Goal: Task Accomplishment & Management: Use online tool/utility

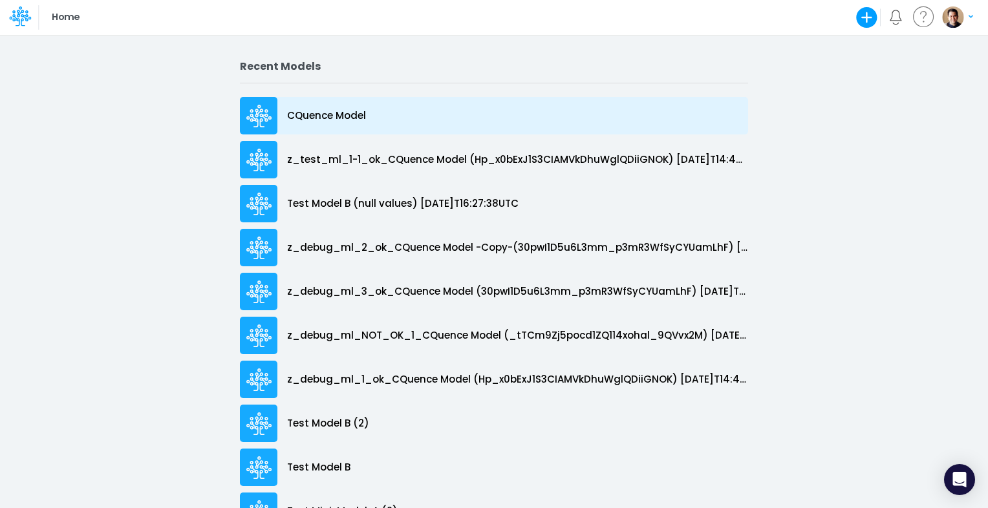
click at [313, 115] on p "CQuence Model" at bounding box center [326, 116] width 79 height 15
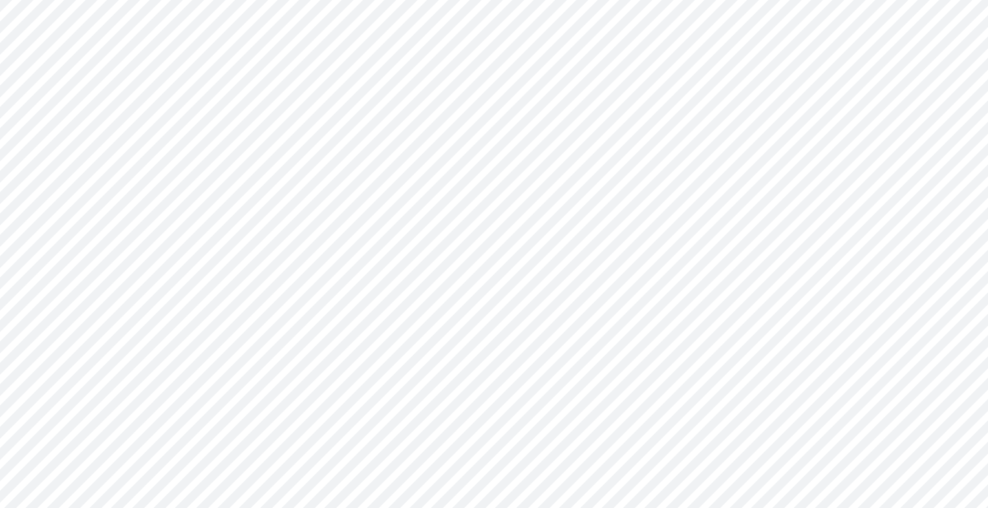
type input "Consolidated All by Month"
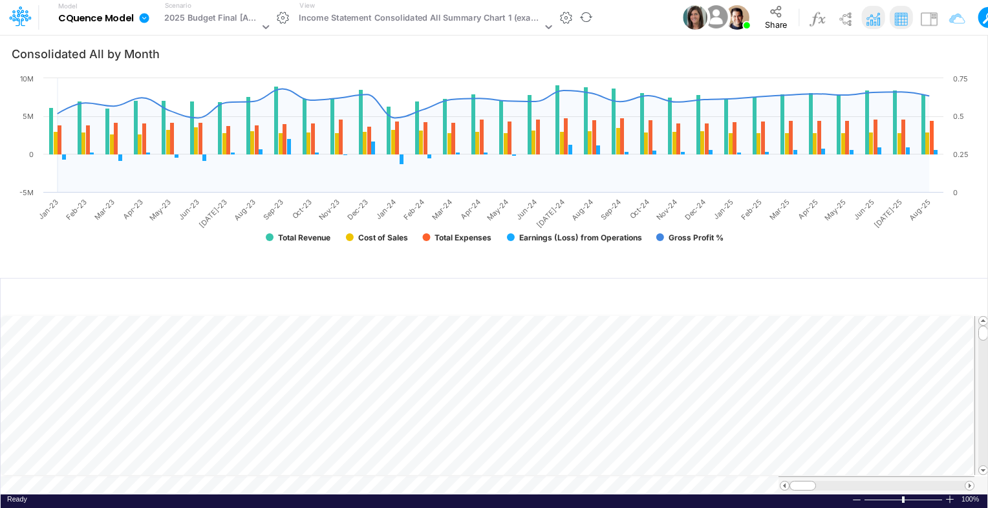
click at [142, 16] on icon at bounding box center [145, 18] width 10 height 10
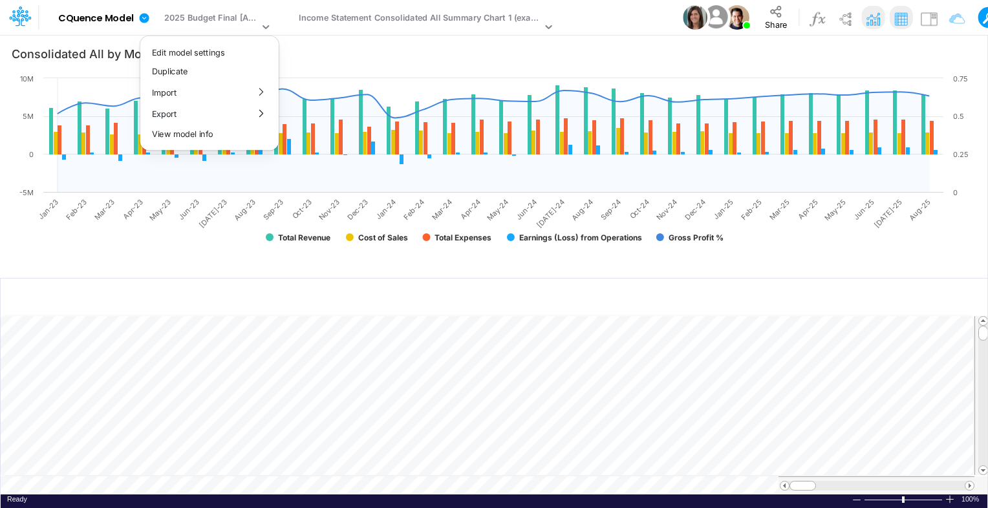
drag, startPoint x: 650, startPoint y: 12, endPoint x: 610, endPoint y: 21, distance: 41.7
click at [196, 72] on button "Duplicate" at bounding box center [209, 71] width 138 height 20
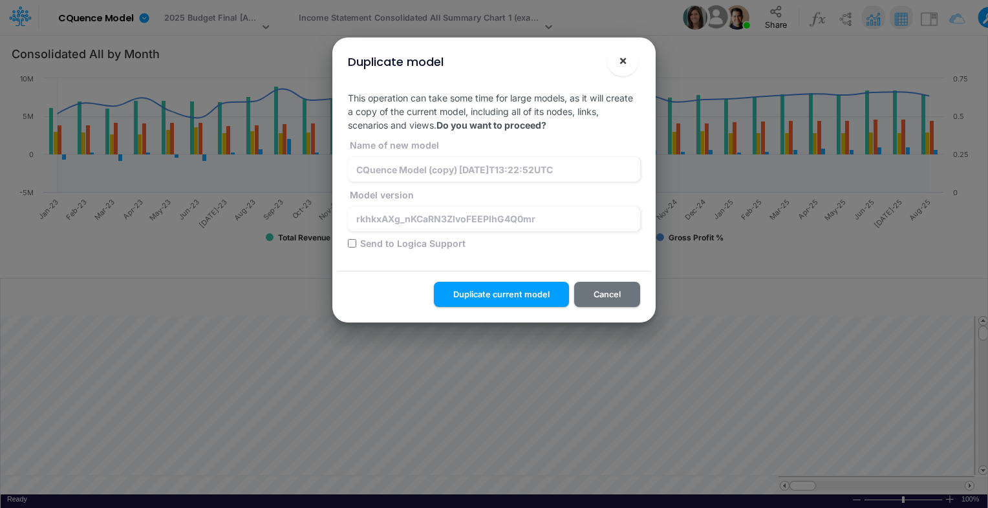
click at [627, 61] on button "×" at bounding box center [622, 60] width 31 height 31
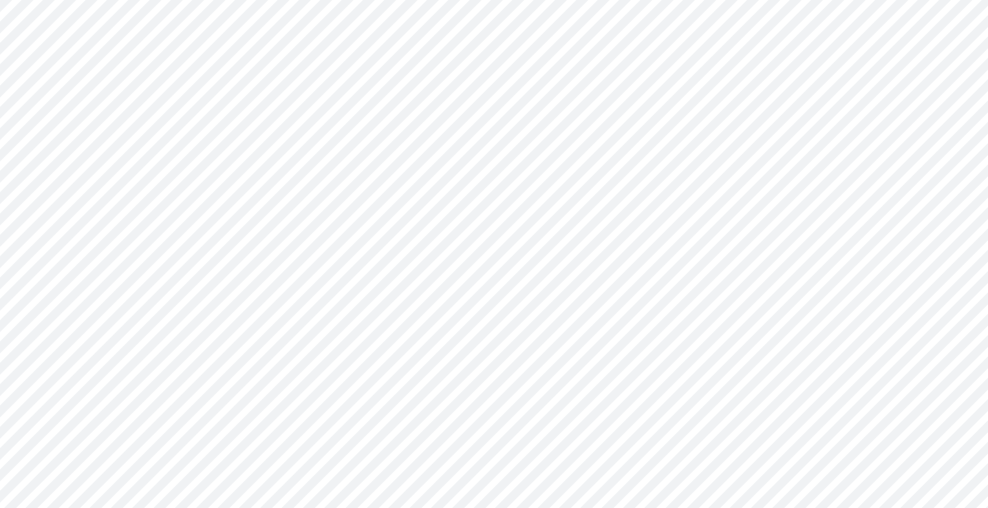
type input "Consolidated All by Month"
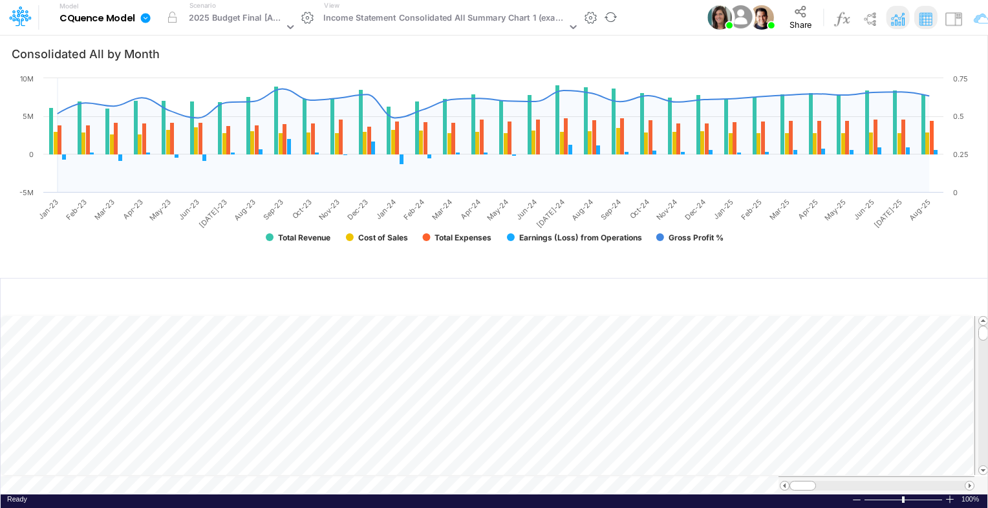
click at [147, 17] on icon at bounding box center [146, 18] width 10 height 10
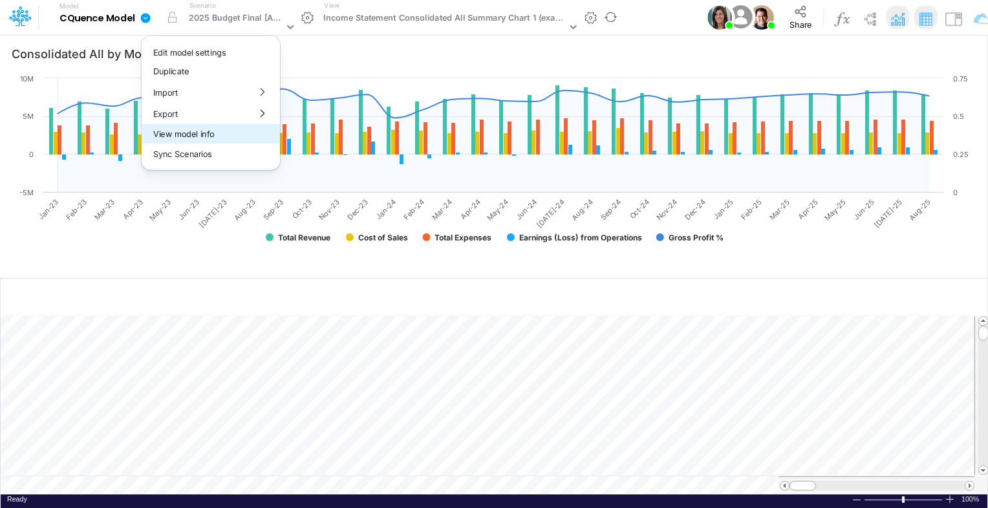
click at [227, 131] on button "View model info" at bounding box center [211, 134] width 138 height 20
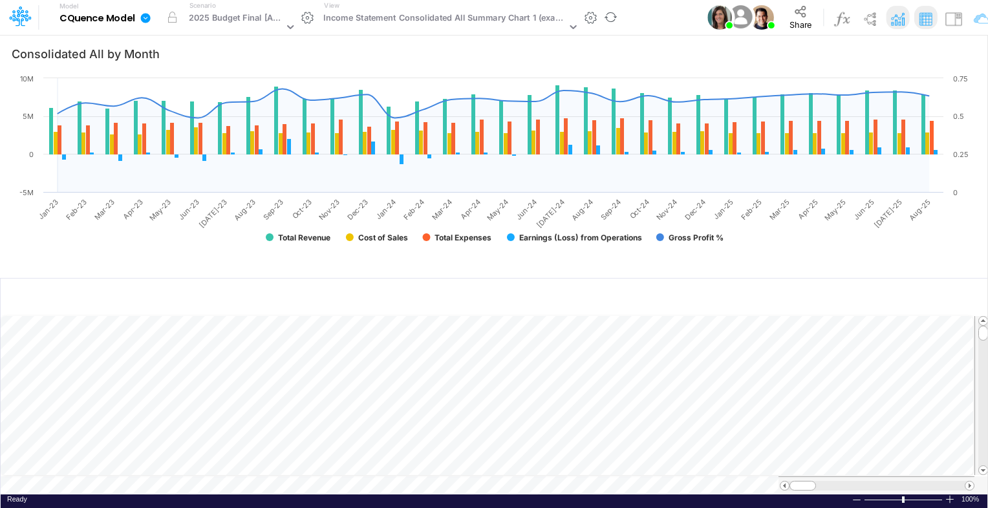
click at [148, 13] on icon at bounding box center [146, 18] width 12 height 12
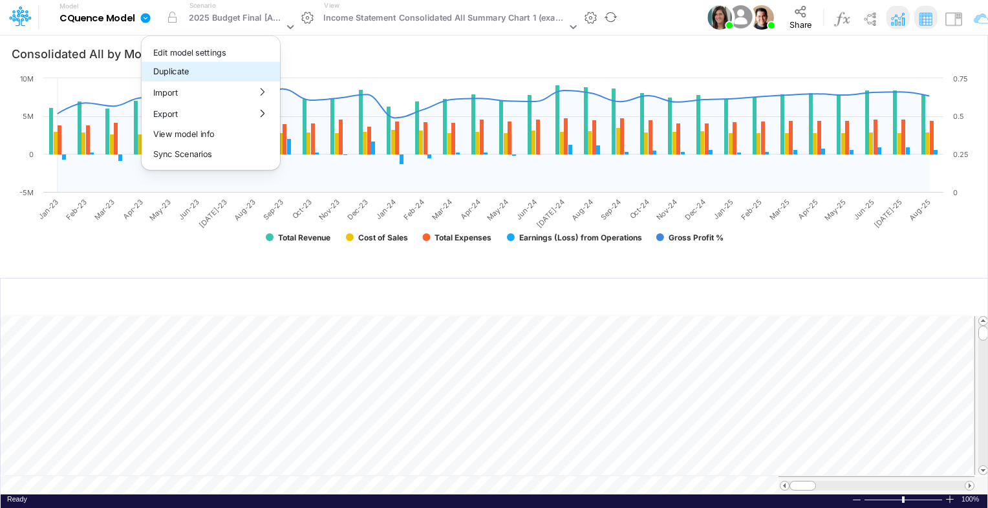
click at [198, 65] on button "Duplicate" at bounding box center [211, 71] width 138 height 20
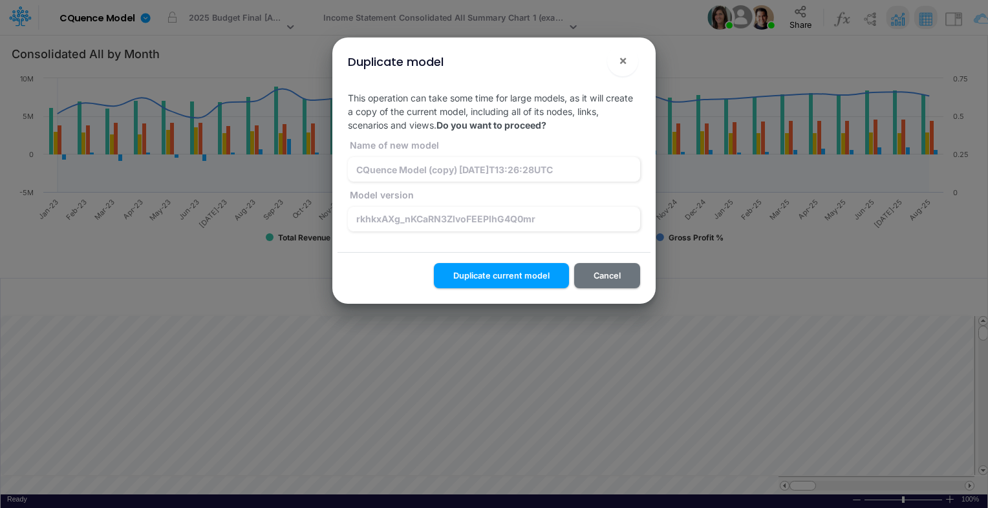
click at [575, 63] on button "!" at bounding box center [581, 64] width 16 height 16
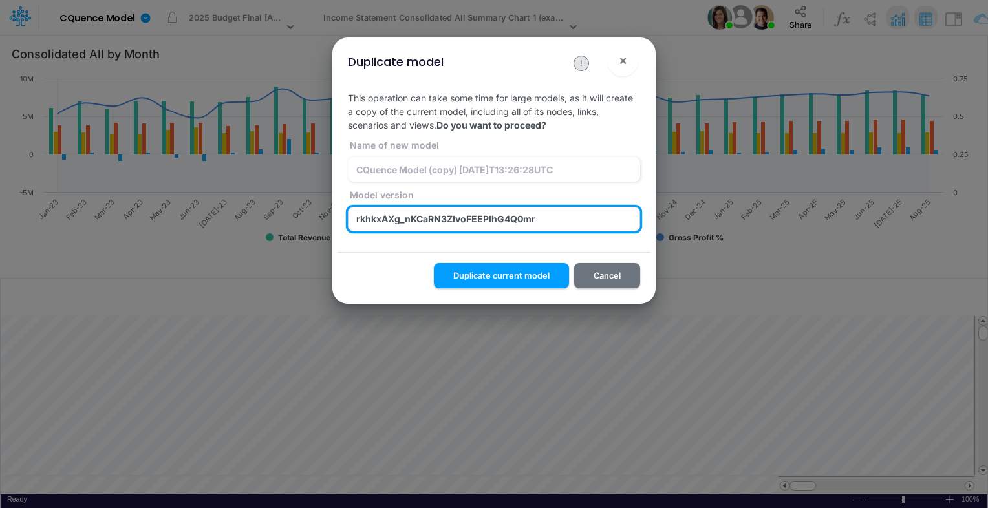
click at [557, 213] on input "rkhkxAXg_nKCaRN3ZlvoFEEPlhG4Q0mr" at bounding box center [494, 219] width 292 height 25
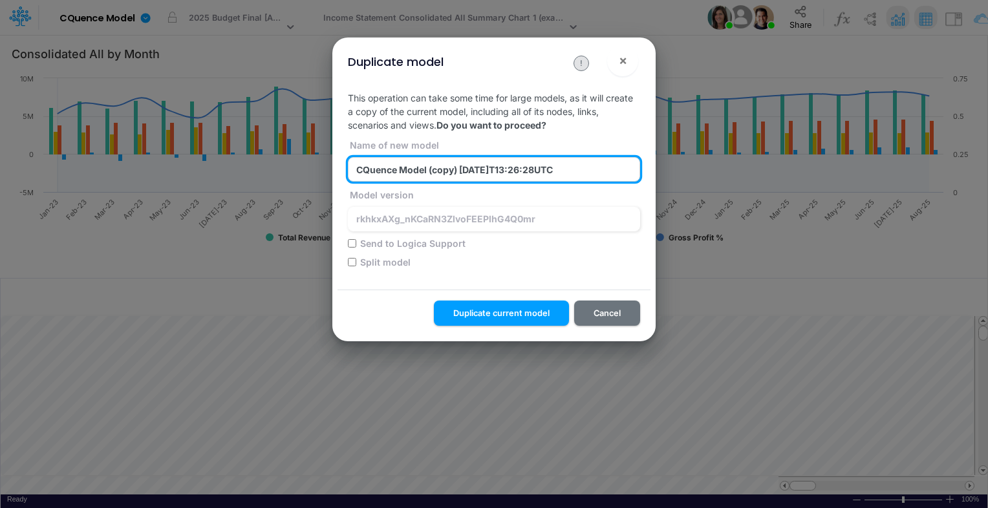
click at [544, 172] on input "CQuence Model (copy) 2025-09-23T13:26:28UTC" at bounding box center [494, 169] width 292 height 25
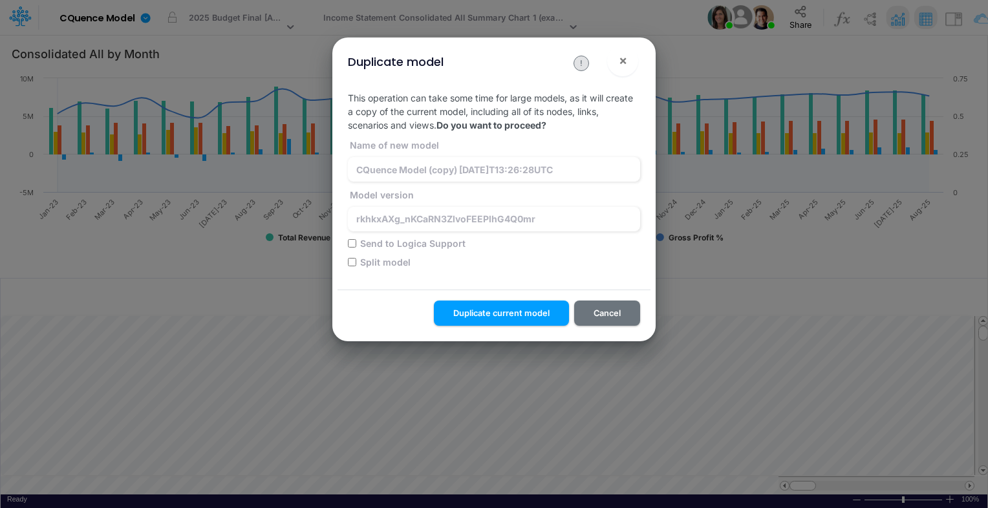
click at [352, 260] on input "Split model" at bounding box center [352, 262] width 8 height 8
checkbox input "true"
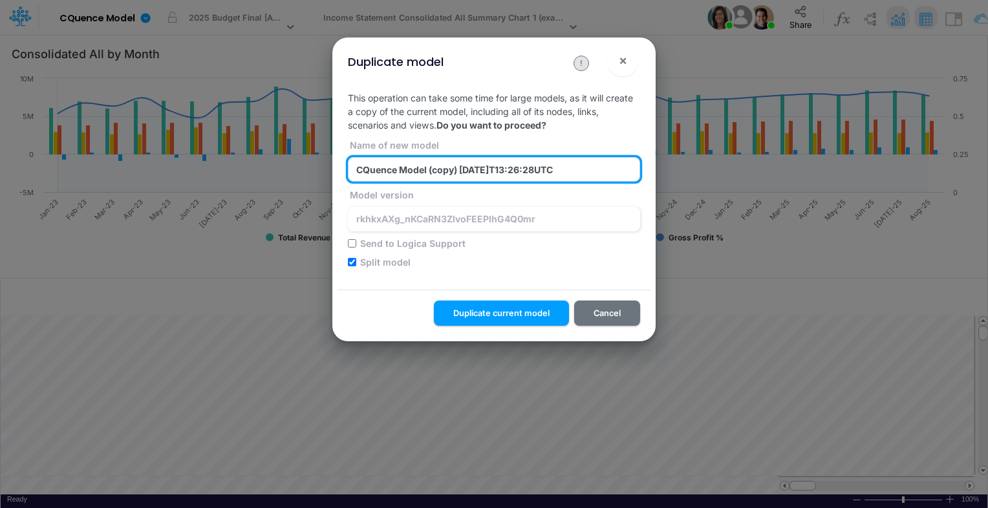
click at [440, 165] on input "CQuence Model (copy) 2025-09-23T13:26:28UTC" at bounding box center [494, 169] width 292 height 25
type input "CQuence Model (NEW) 2025-09-23T13:26:28UTC"
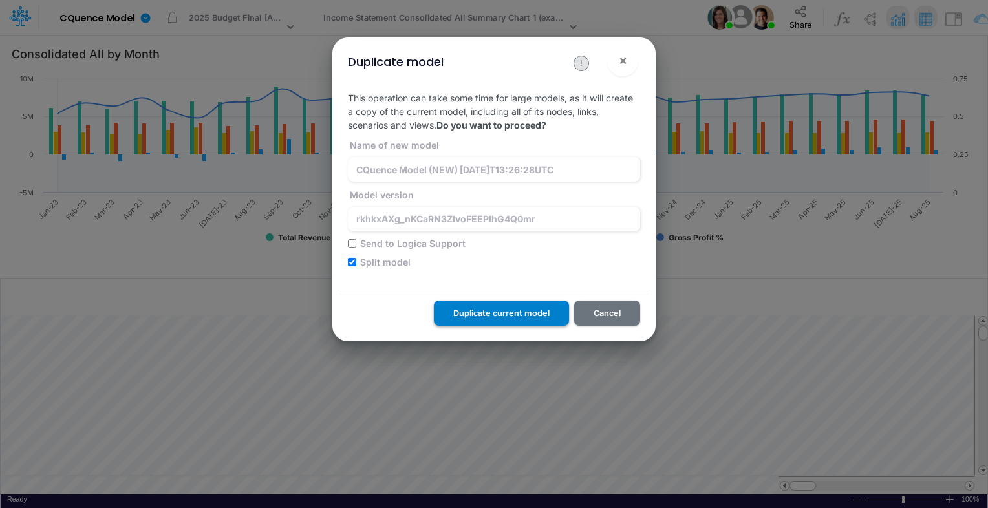
click at [522, 313] on button "Duplicate current model" at bounding box center [501, 313] width 135 height 25
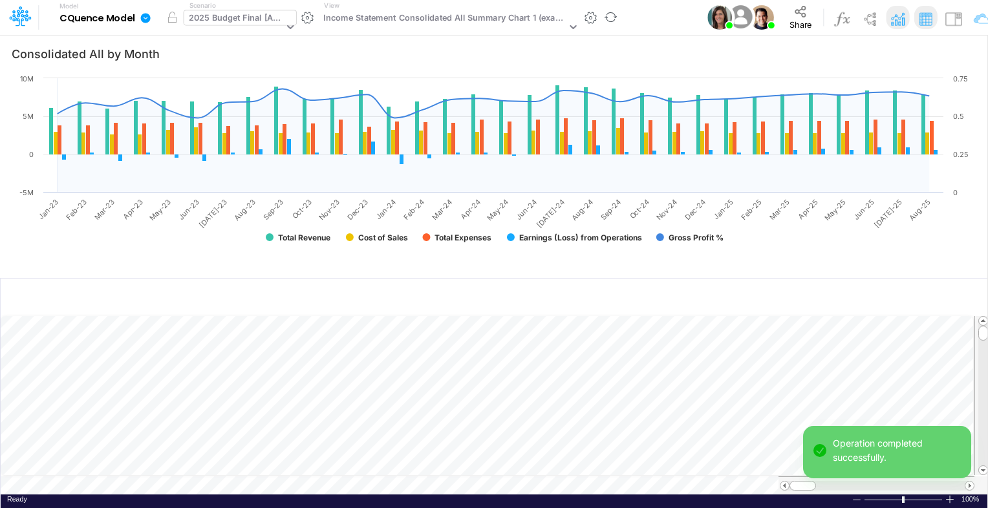
click at [249, 17] on div "2025 Budget Final [Active]" at bounding box center [236, 19] width 95 height 15
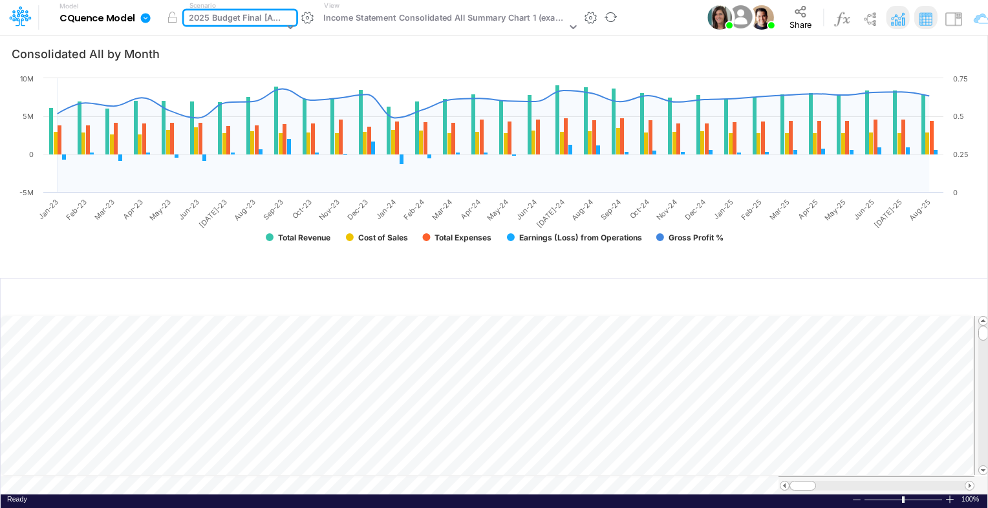
click at [230, 19] on div "2025 Budget Final [Active]" at bounding box center [236, 19] width 95 height 15
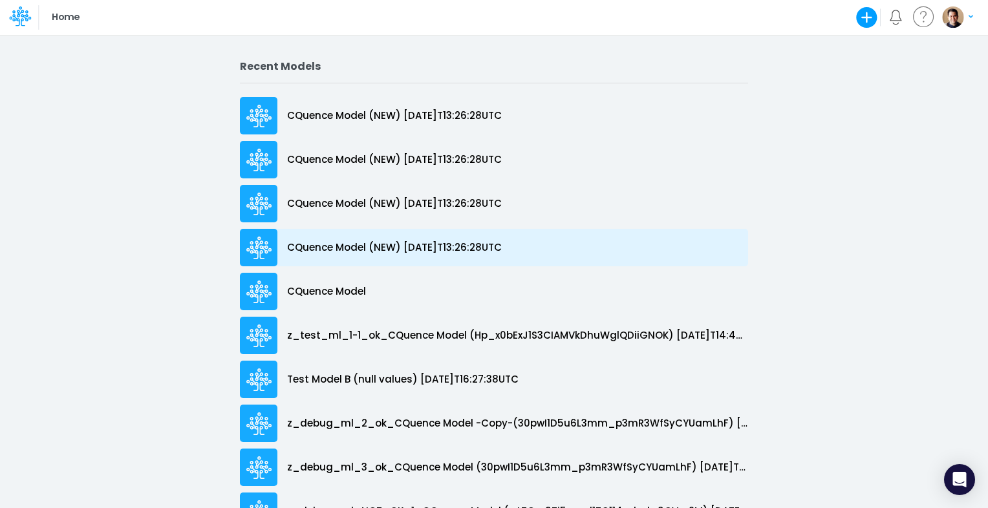
click at [348, 247] on p "CQuence Model (NEW) [DATE]T13:26:28UTC" at bounding box center [394, 247] width 215 height 15
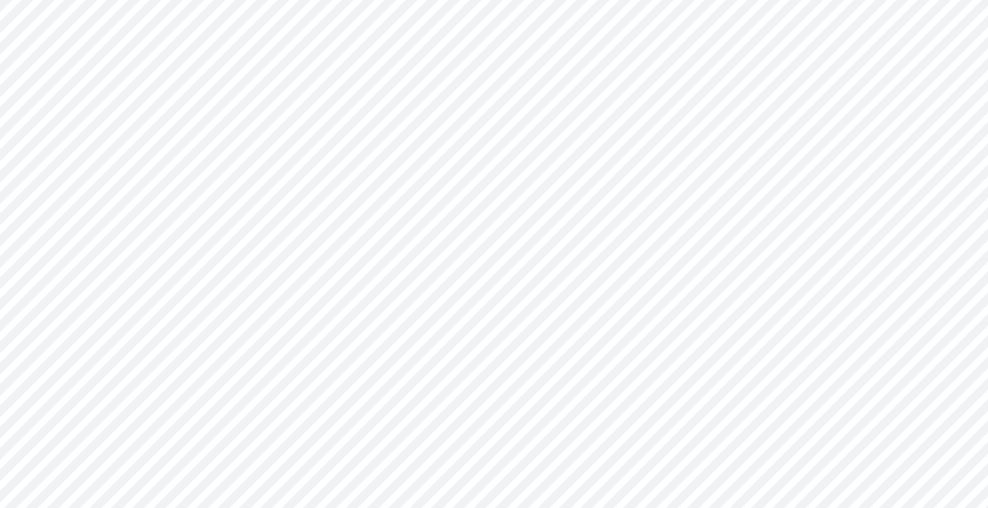
type input "Consolidated All by Month"
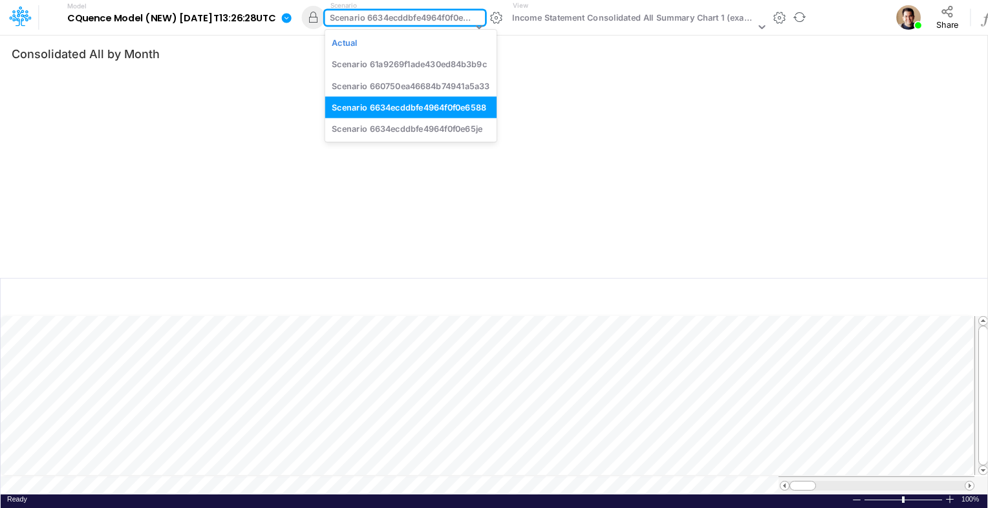
click at [401, 21] on div "Scenario 6634ecddbfe4964f0f0e6588" at bounding box center [401, 19] width 143 height 15
click at [385, 24] on div "Scenario 6634ecddbfe4964f0f0e6588" at bounding box center [401, 19] width 143 height 15
drag, startPoint x: 381, startPoint y: 35, endPoint x: 381, endPoint y: 0, distance: 34.9
click at [381, 35] on div "Actual" at bounding box center [410, 42] width 171 height 21
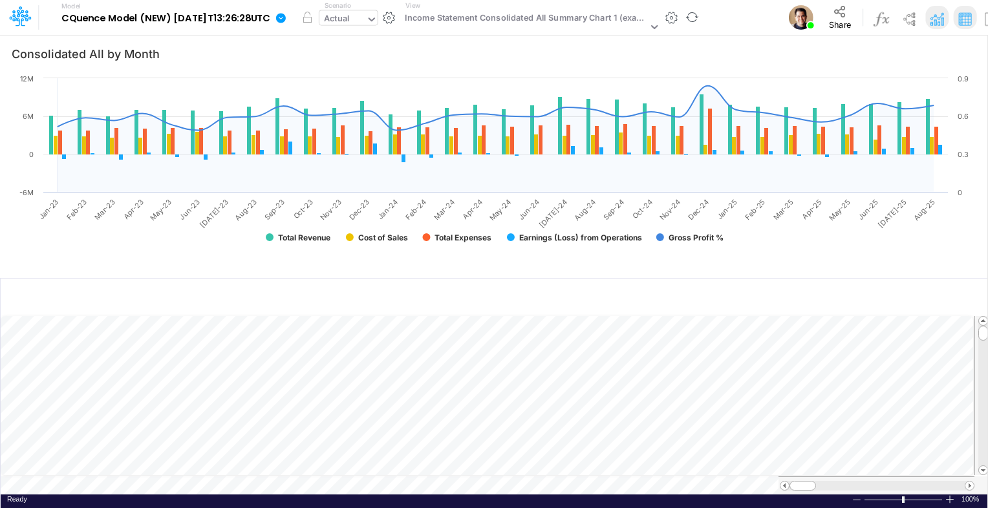
click at [366, 19] on div "Actual" at bounding box center [342, 19] width 47 height 19
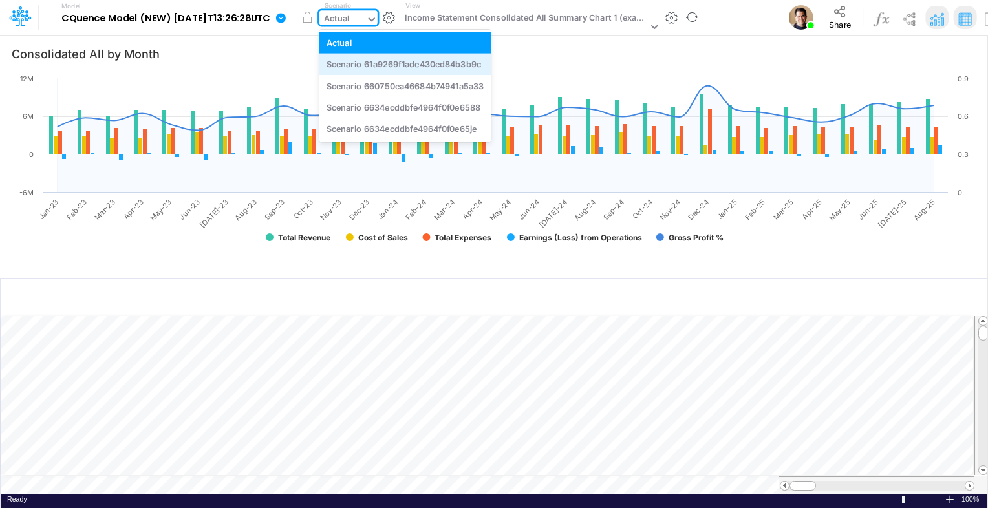
click at [409, 61] on div "Scenario 61a9269f1ade430ed84b3b9c" at bounding box center [403, 64] width 154 height 12
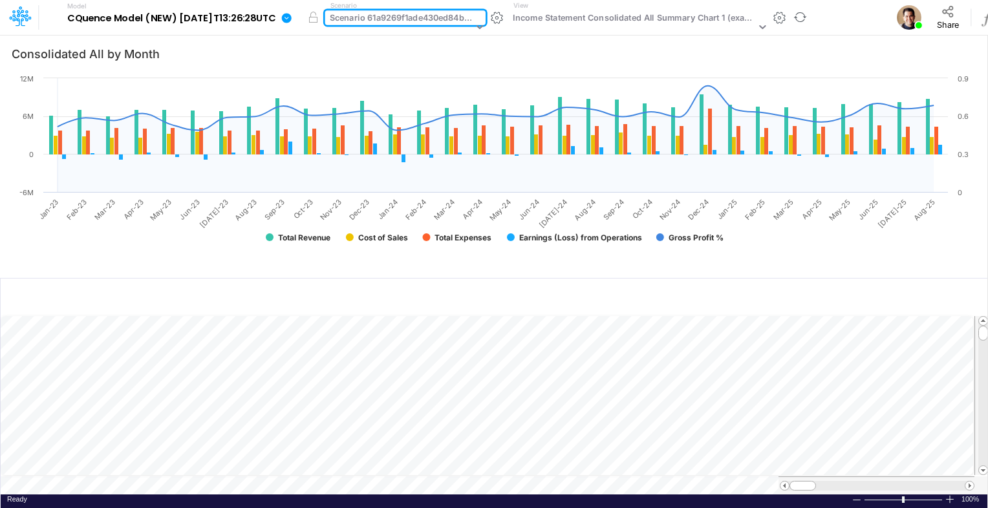
click at [386, 26] on div "Scenario 61a9269f1ade430ed84b3b9c" at bounding box center [401, 19] width 143 height 15
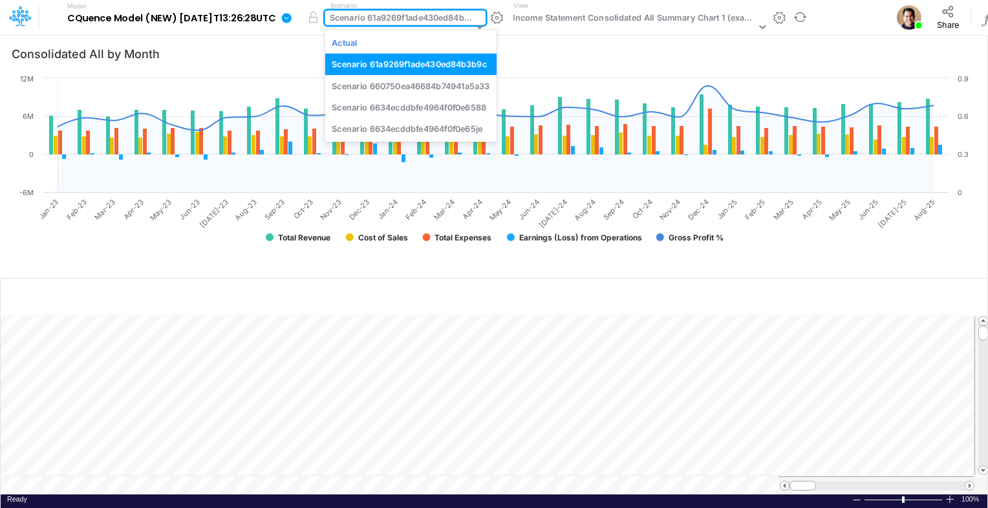
click at [387, 19] on div "Scenario 61a9269f1ade430ed84b3b9c" at bounding box center [401, 19] width 143 height 15
click at [395, 16] on div "Scenario 61a9269f1ade430ed84b3b9c" at bounding box center [401, 19] width 143 height 15
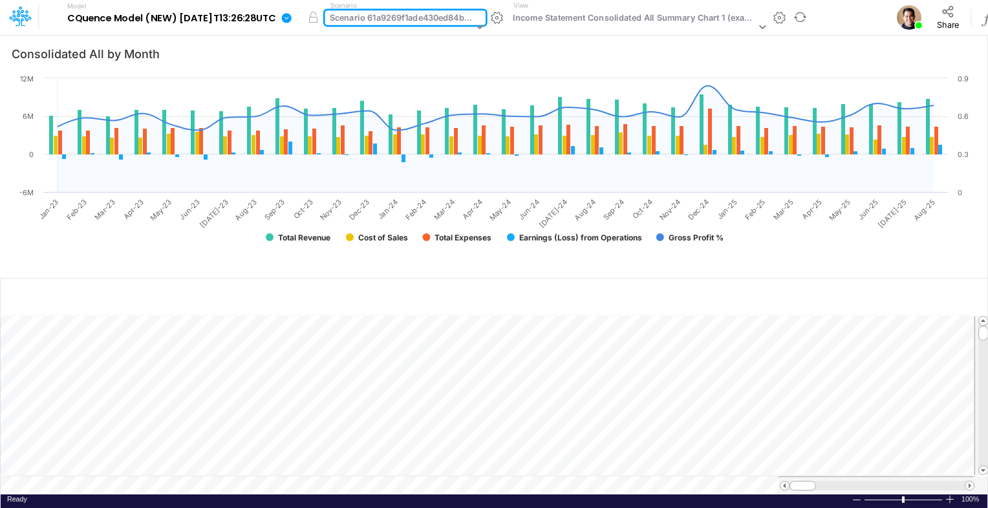
click at [395, 16] on div "Scenario 61a9269f1ade430ed84b3b9c" at bounding box center [401, 19] width 143 height 15
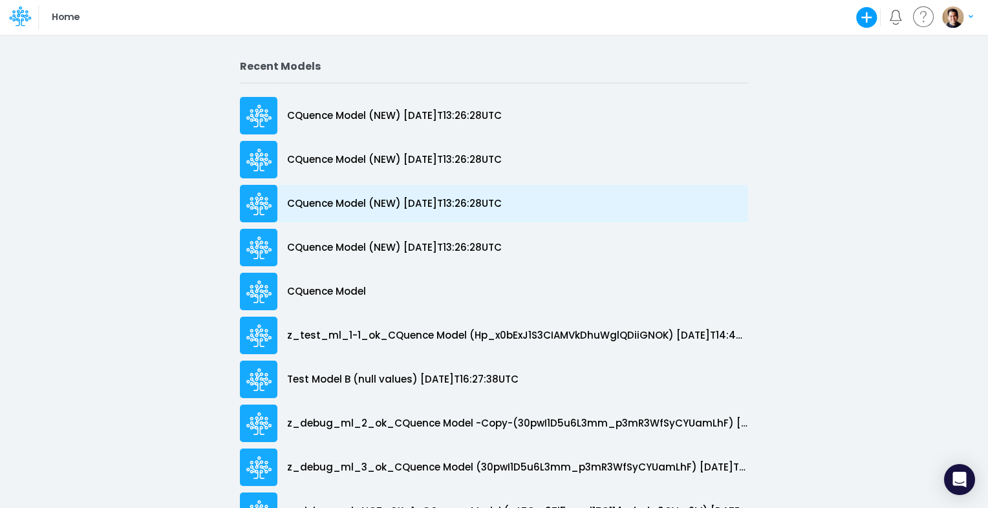
click at [373, 206] on p "CQuence Model (NEW) [DATE]T13:26:28UTC" at bounding box center [394, 203] width 215 height 15
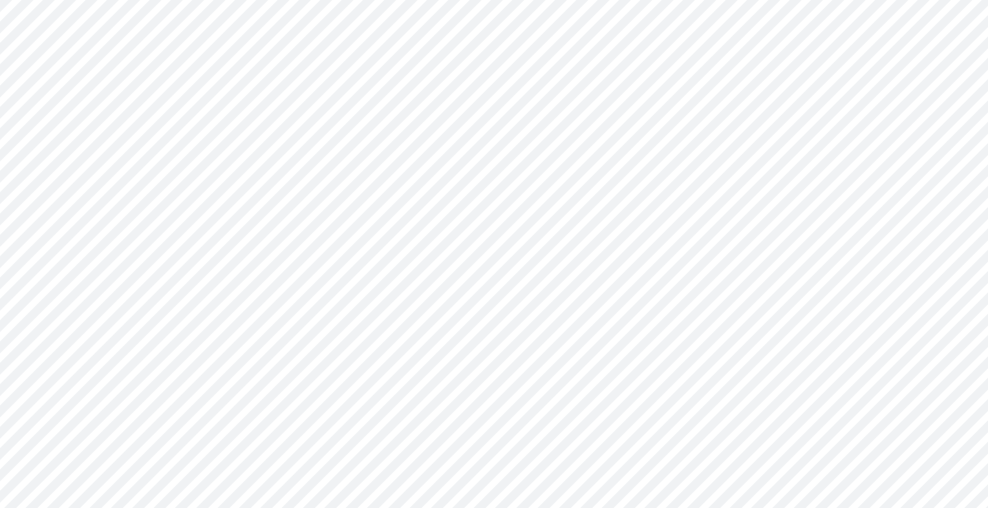
type input "Consolidated All by Month"
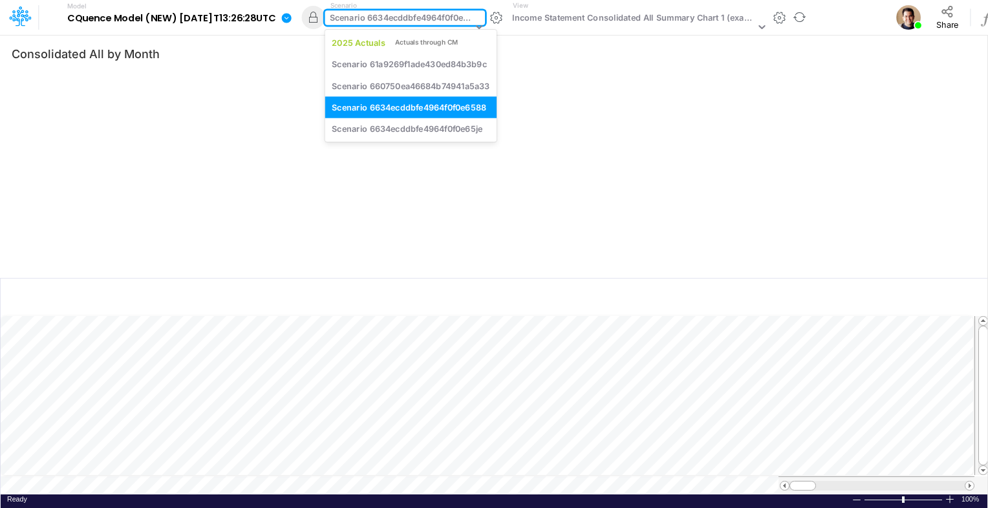
click at [414, 17] on div "Scenario 6634ecddbfe4964f0f0e6588" at bounding box center [401, 19] width 143 height 15
click at [419, 39] on div "Actuals through CM" at bounding box center [426, 42] width 63 height 10
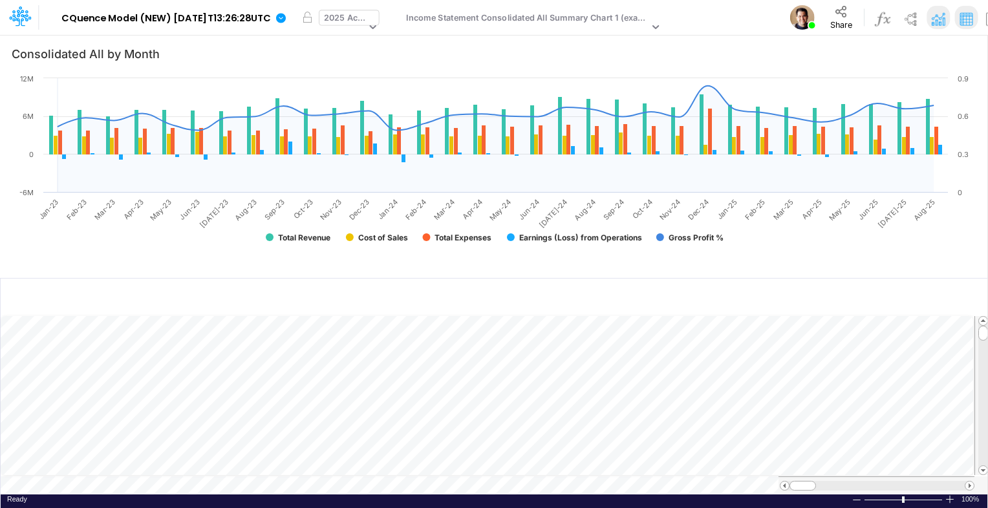
click at [366, 21] on div "2025 Actuals" at bounding box center [345, 19] width 42 height 15
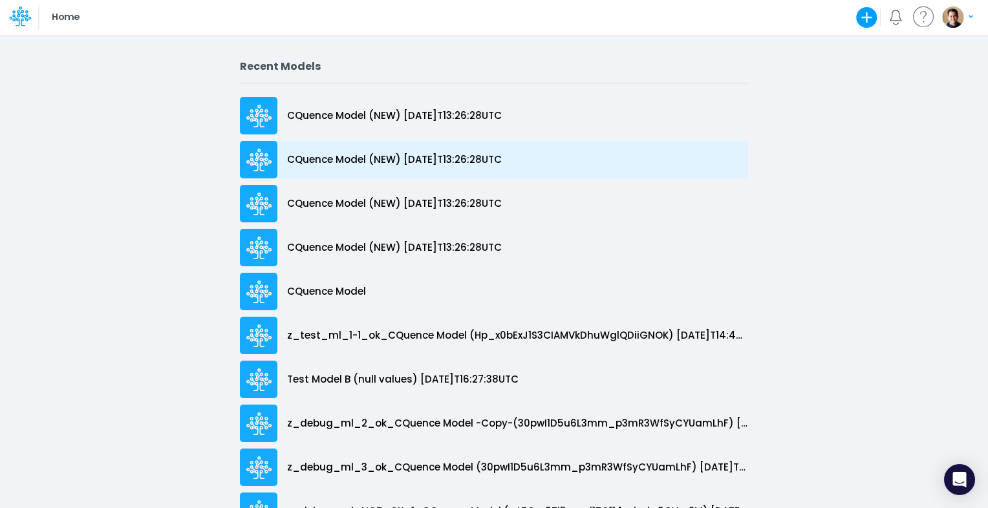
click at [436, 160] on p "CQuence Model (NEW) [DATE]T13:26:28UTC" at bounding box center [394, 160] width 215 height 15
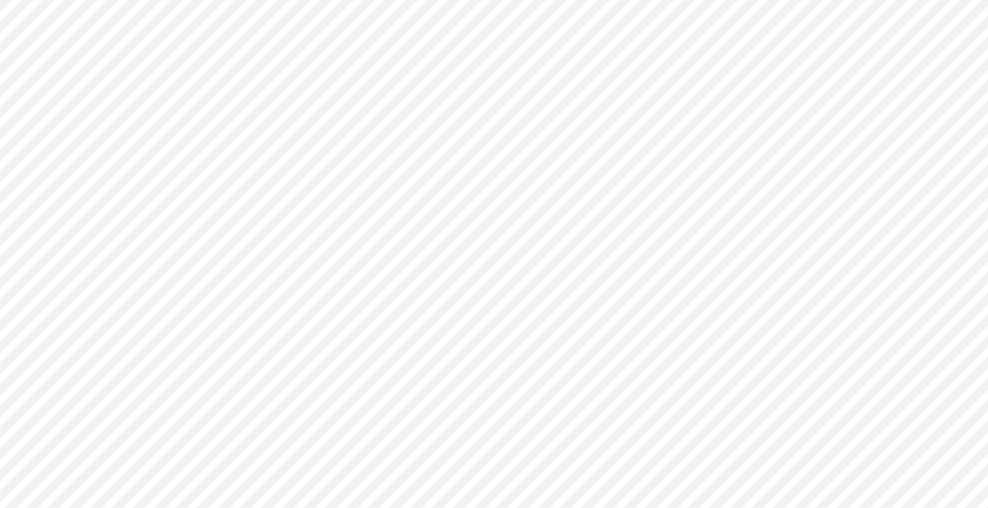
type input "Consolidated All by Month"
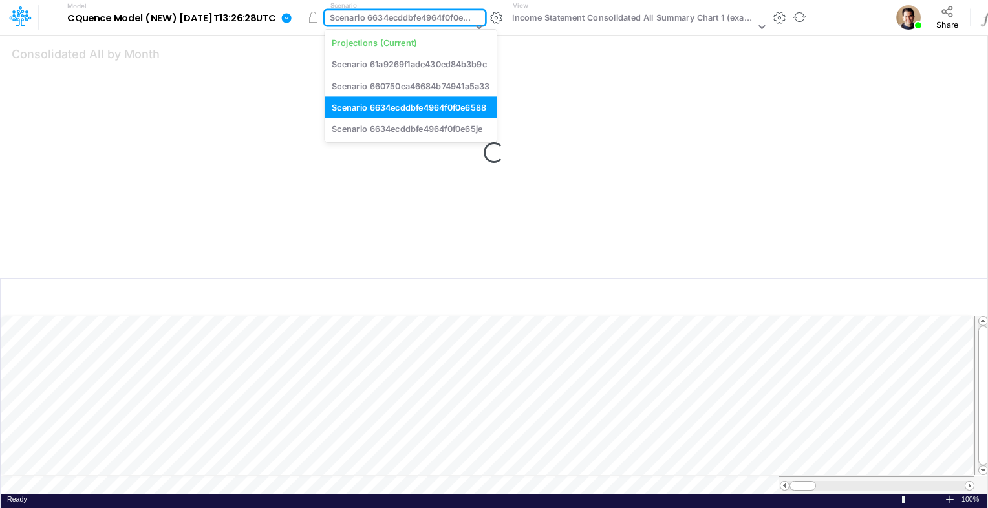
click at [421, 19] on div "Scenario 6634ecddbfe4964f0f0e6588" at bounding box center [401, 19] width 143 height 15
click at [416, 40] on div "Projections (Current)" at bounding box center [374, 42] width 85 height 12
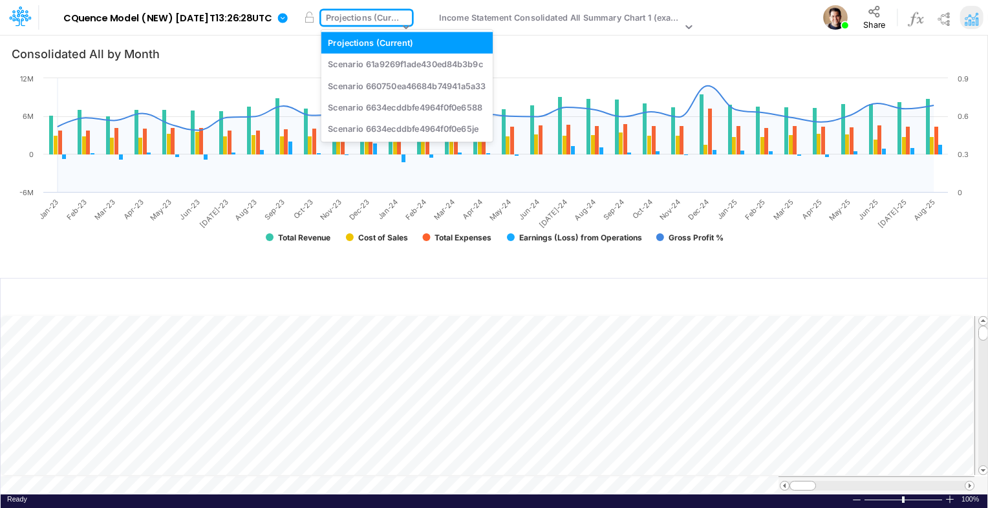
click at [375, 23] on div "Projections (Current)" at bounding box center [362, 19] width 73 height 15
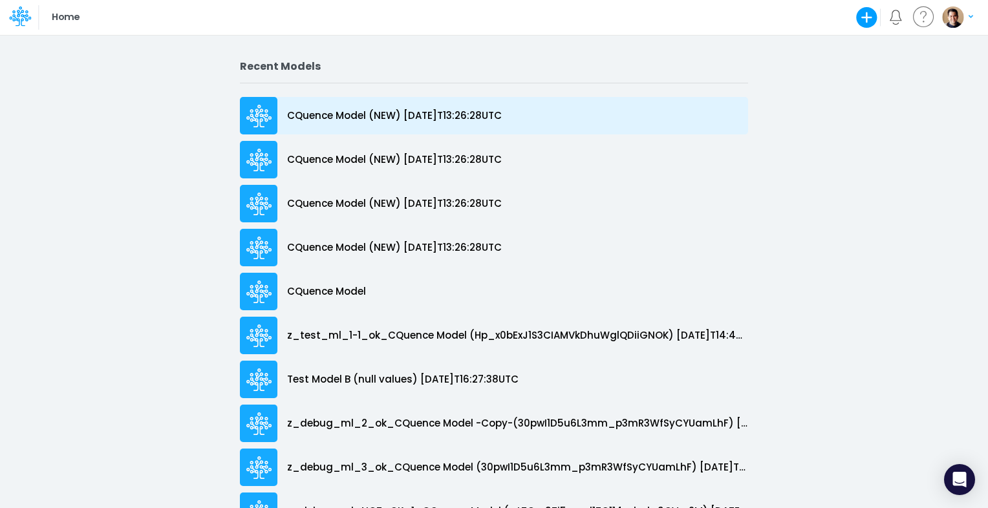
click at [398, 112] on p "CQuence Model (NEW) [DATE]T13:26:28UTC" at bounding box center [394, 116] width 215 height 15
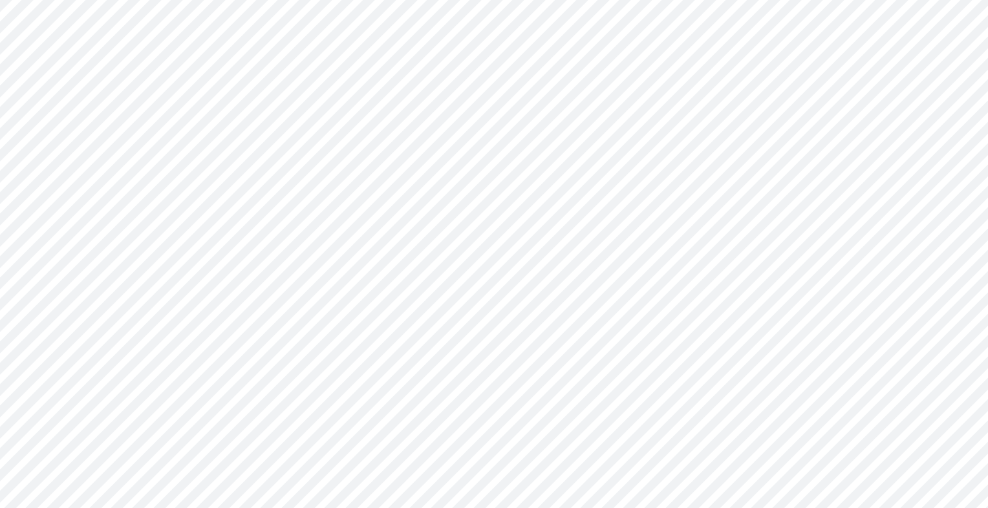
type input "Consolidated All by Month"
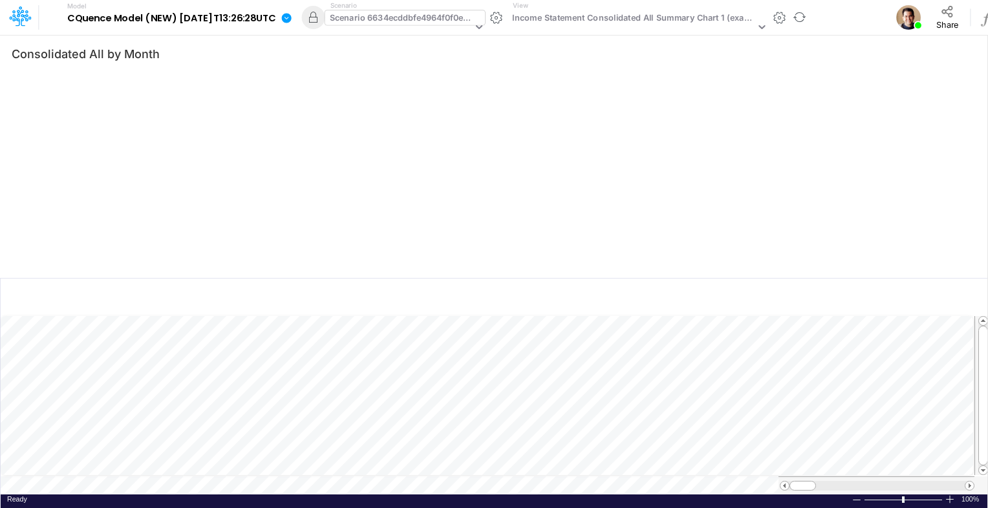
click at [425, 19] on div "Scenario 6634ecddbfe4964f0f0e6588" at bounding box center [401, 19] width 143 height 15
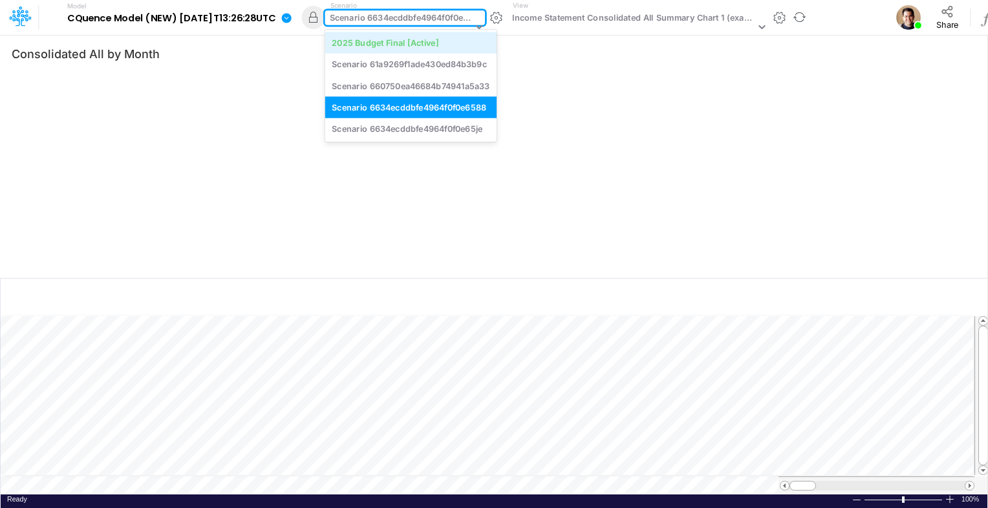
click at [425, 34] on div "2025 Budget Final [Active]" at bounding box center [410, 42] width 171 height 21
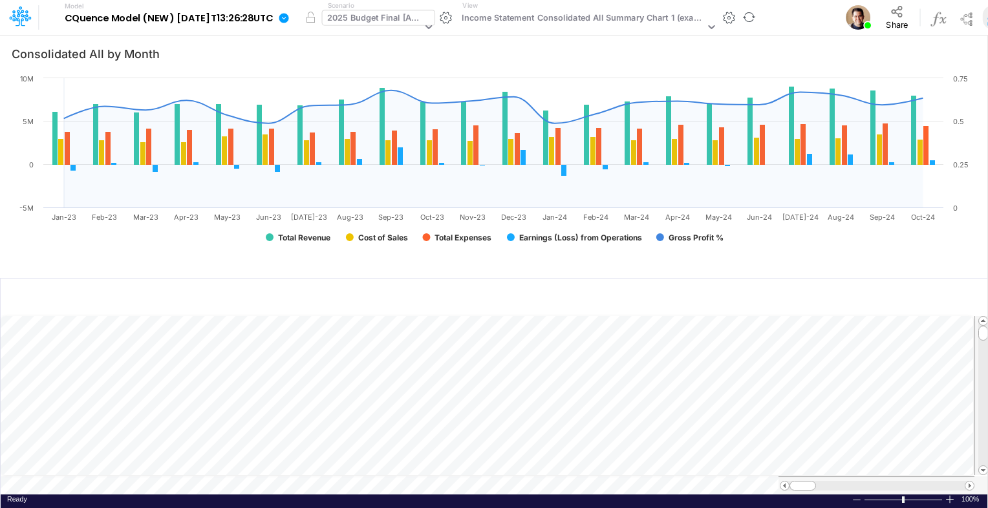
click at [401, 17] on div "2025 Budget Final [Active]" at bounding box center [374, 19] width 95 height 15
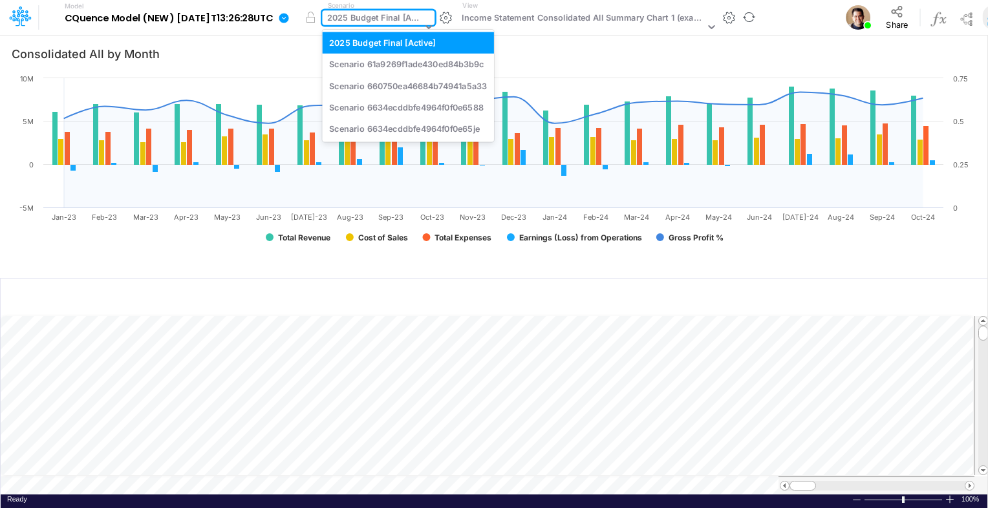
click at [401, 17] on div "2025 Budget Final [Active]" at bounding box center [374, 19] width 95 height 15
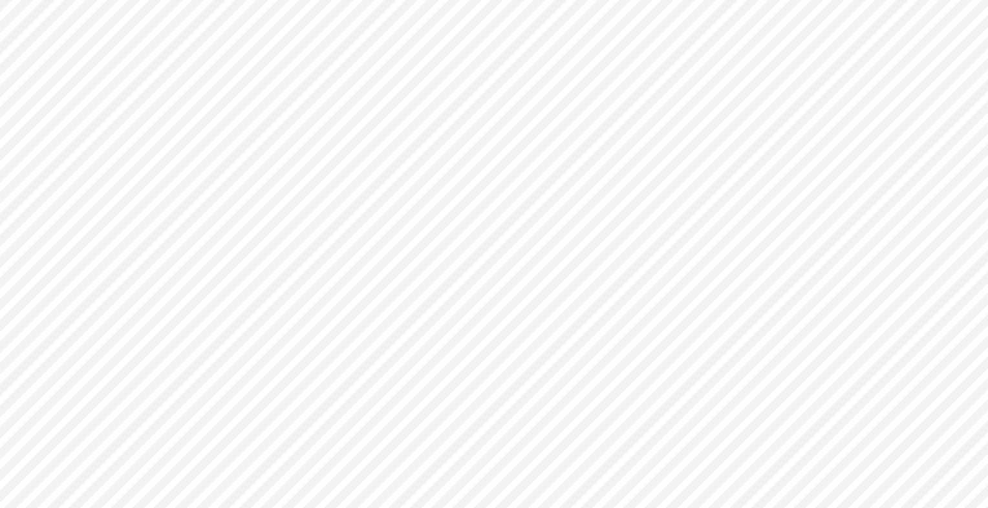
type input "Consolidated All by Month"
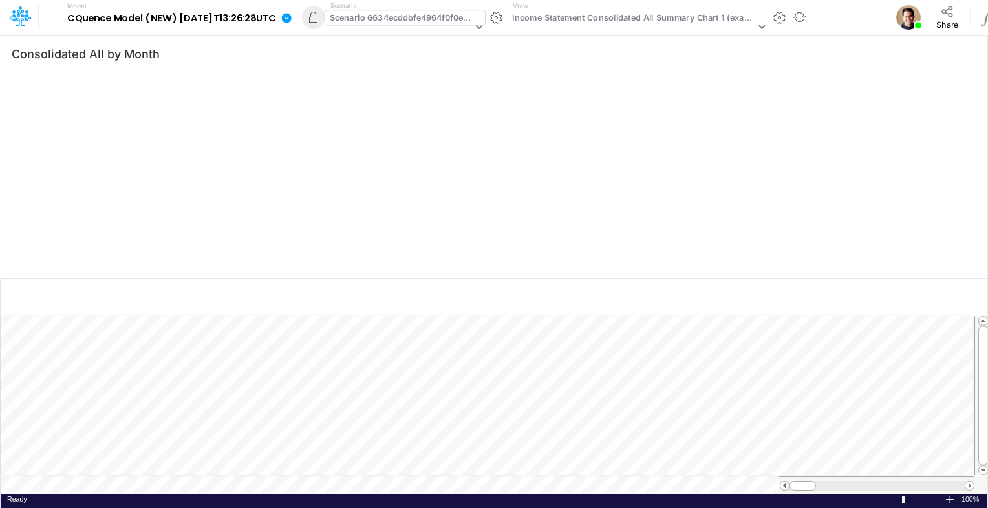
click at [463, 13] on div "Scenario 6634ecddbfe4964f0f0e6588" at bounding box center [401, 19] width 143 height 15
click at [454, 24] on div "Scenario 6634ecddbfe4964f0f0e6588" at bounding box center [401, 19] width 143 height 15
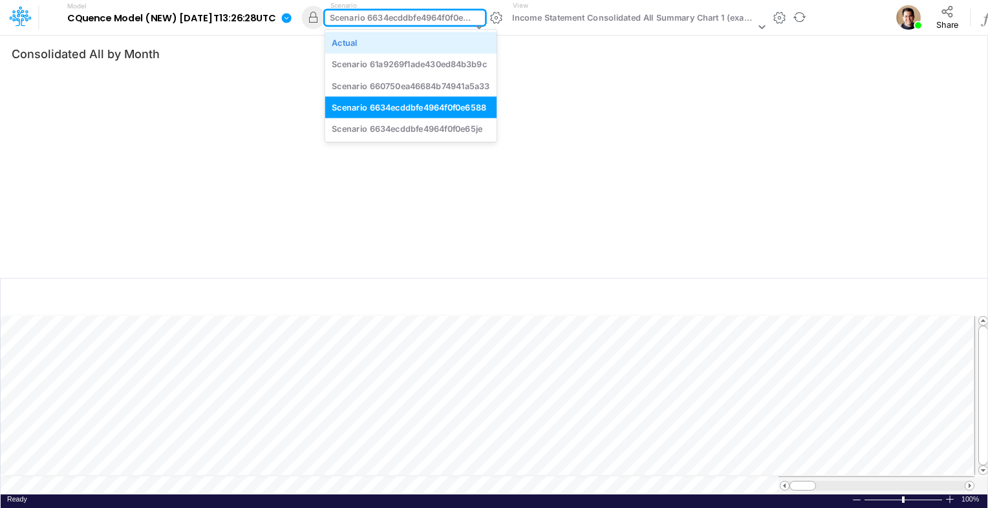
click at [418, 43] on div "Actual" at bounding box center [411, 42] width 158 height 12
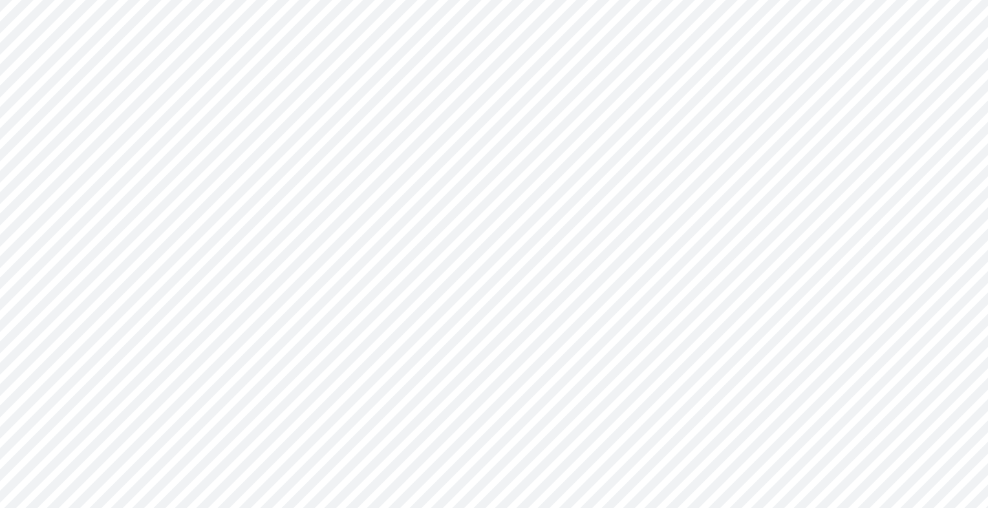
type input "Consolidated All by Month"
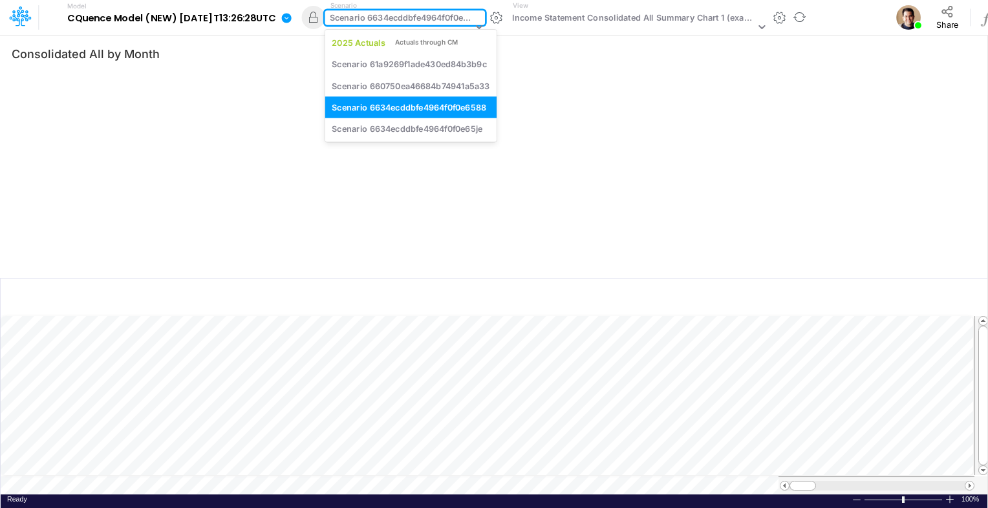
click at [418, 25] on div "Scenario 6634ecddbfe4964f0f0e6588" at bounding box center [401, 19] width 143 height 15
click at [394, 22] on div "Scenario 6634ecddbfe4964f0f0e6588" at bounding box center [401, 19] width 143 height 15
click at [385, 47] on div "2025 Actuals" at bounding box center [359, 42] width 54 height 12
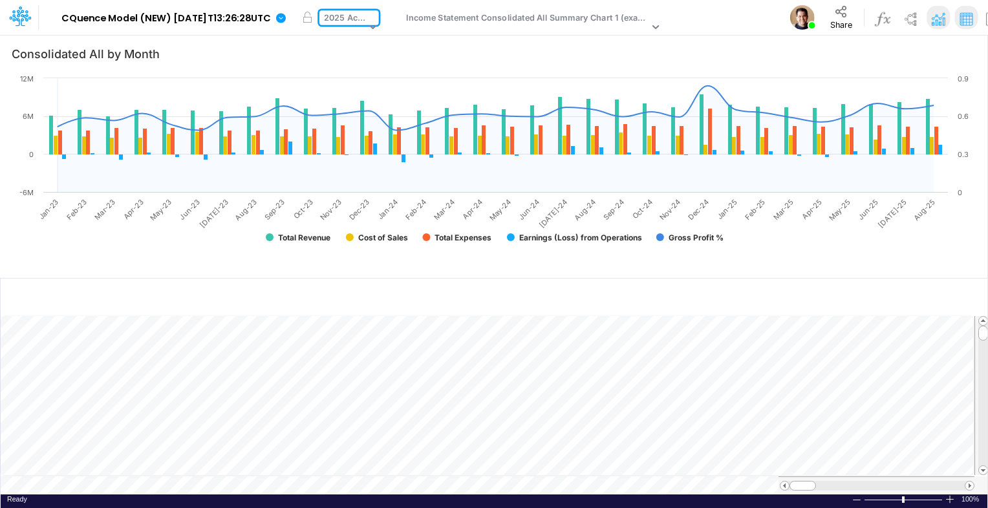
click at [366, 21] on div "2025 Actuals" at bounding box center [345, 19] width 42 height 15
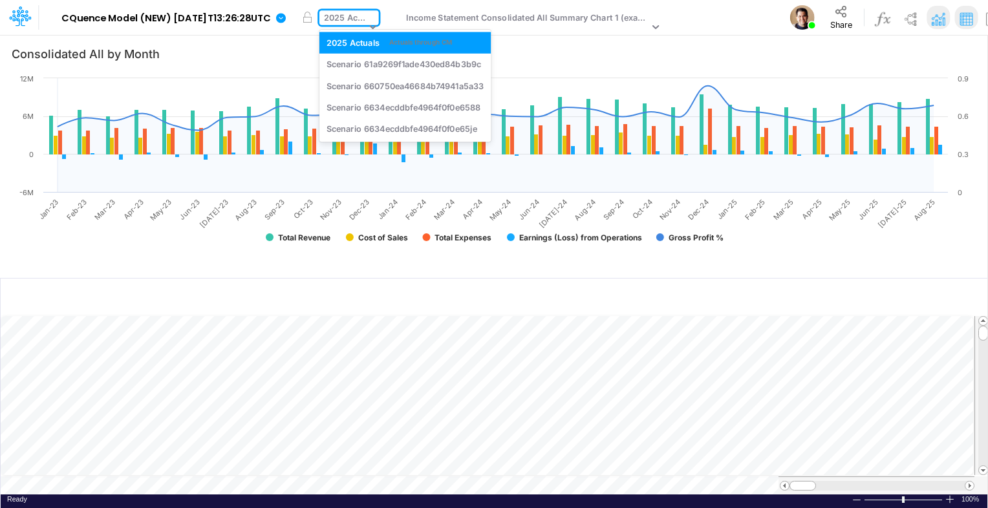
click at [366, 21] on div "2025 Actuals" at bounding box center [345, 19] width 42 height 15
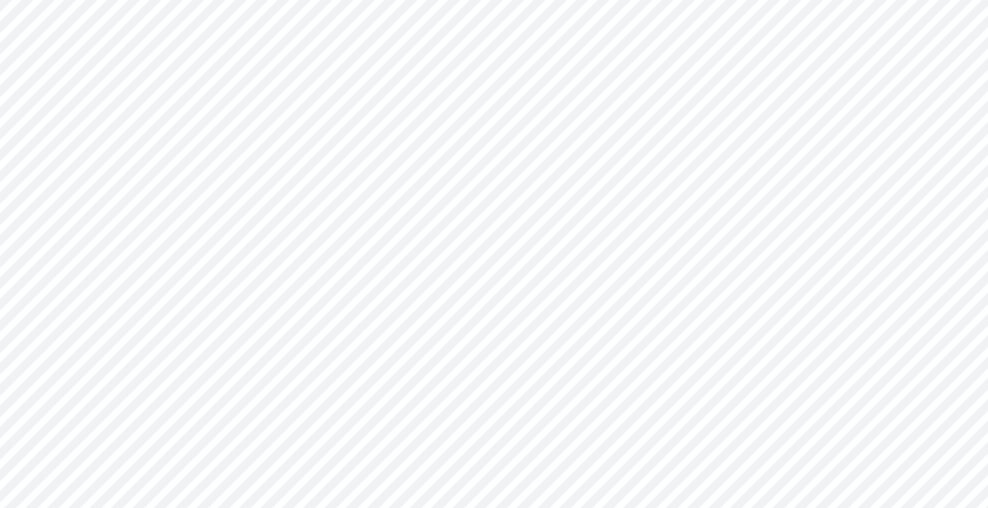
type input "Consolidated All by Month"
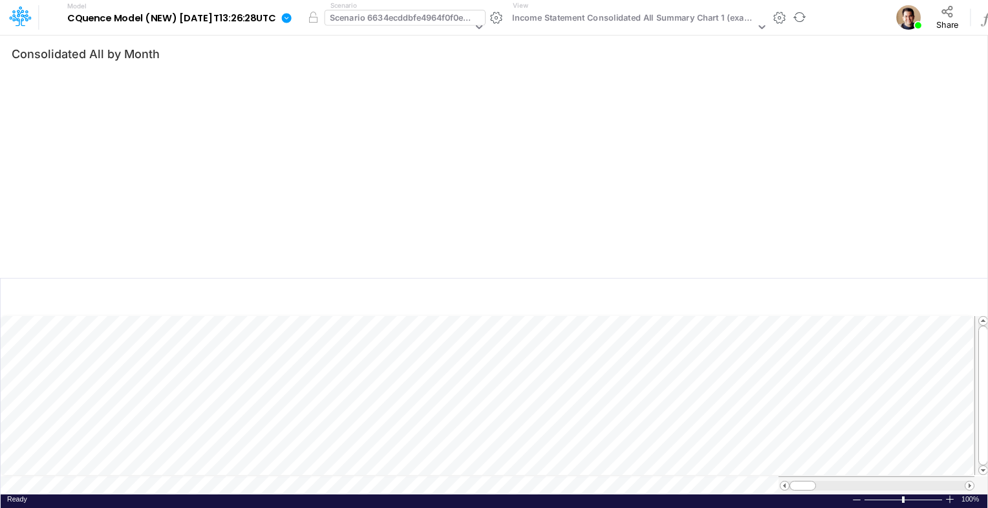
click at [458, 24] on div "Scenario 6634ecddbfe4964f0f0e6588" at bounding box center [401, 19] width 143 height 15
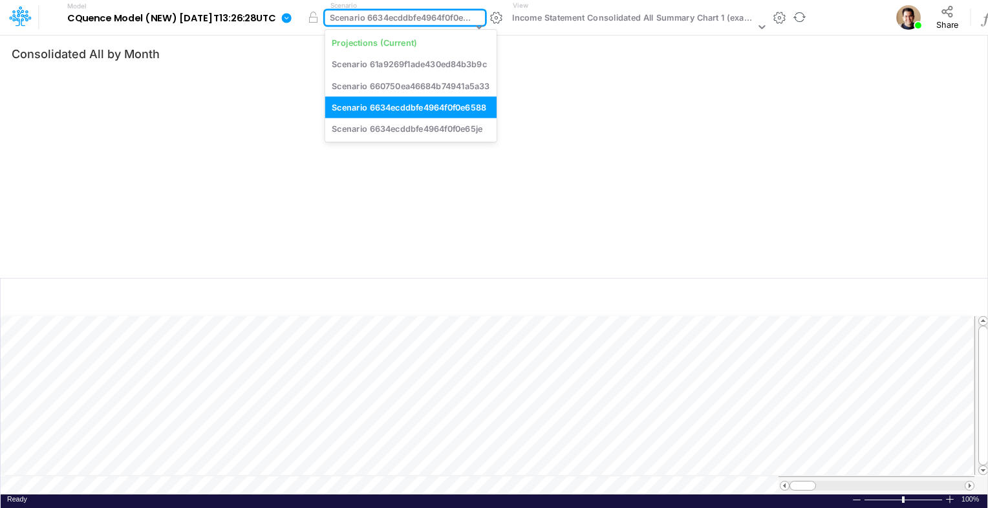
click at [458, 24] on div "Scenario 6634ecddbfe4964f0f0e6588" at bounding box center [401, 19] width 143 height 15
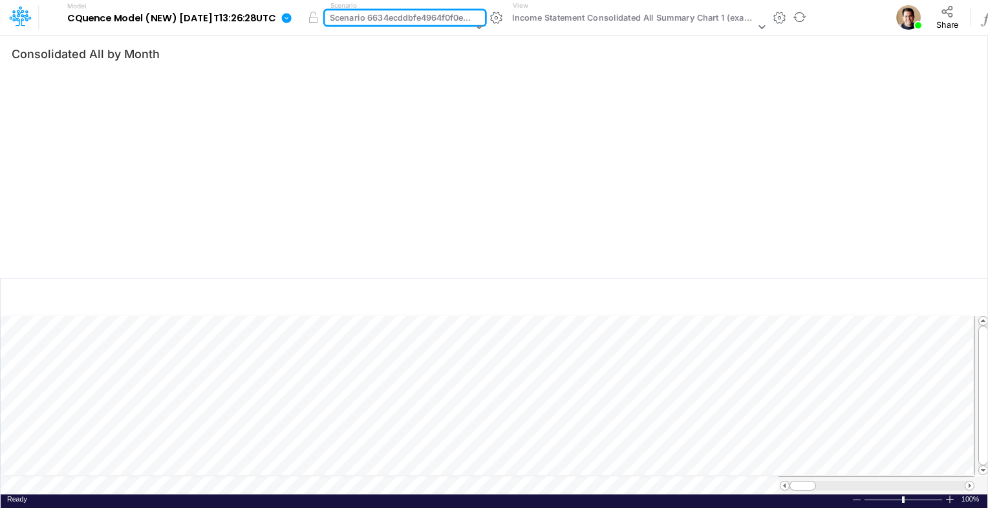
click at [424, 22] on div "Scenario 6634ecddbfe4964f0f0e6588" at bounding box center [401, 19] width 143 height 15
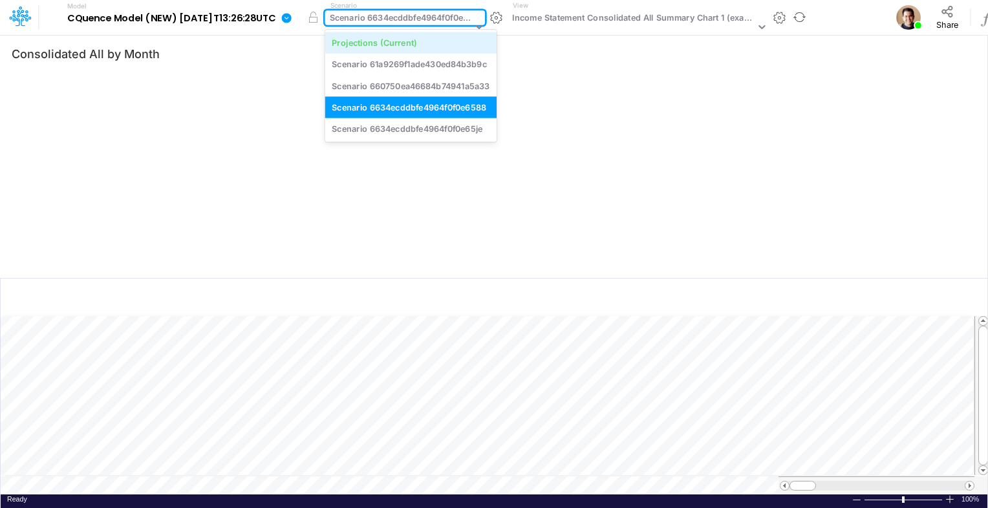
click at [416, 37] on div "Projections (Current)" at bounding box center [374, 42] width 85 height 12
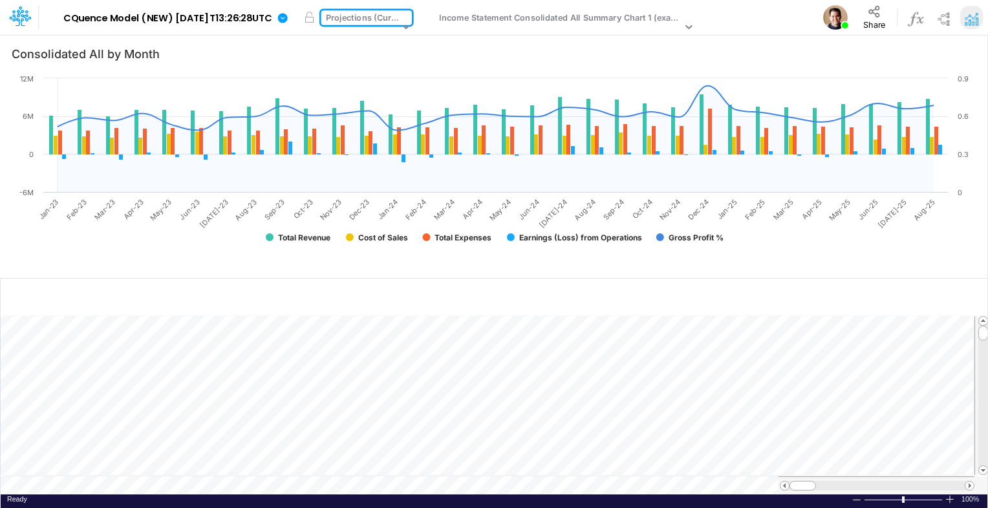
click at [370, 19] on div "Projections (Current)" at bounding box center [362, 19] width 73 height 15
click at [399, 15] on div "Projections (Current)" at bounding box center [362, 19] width 73 height 15
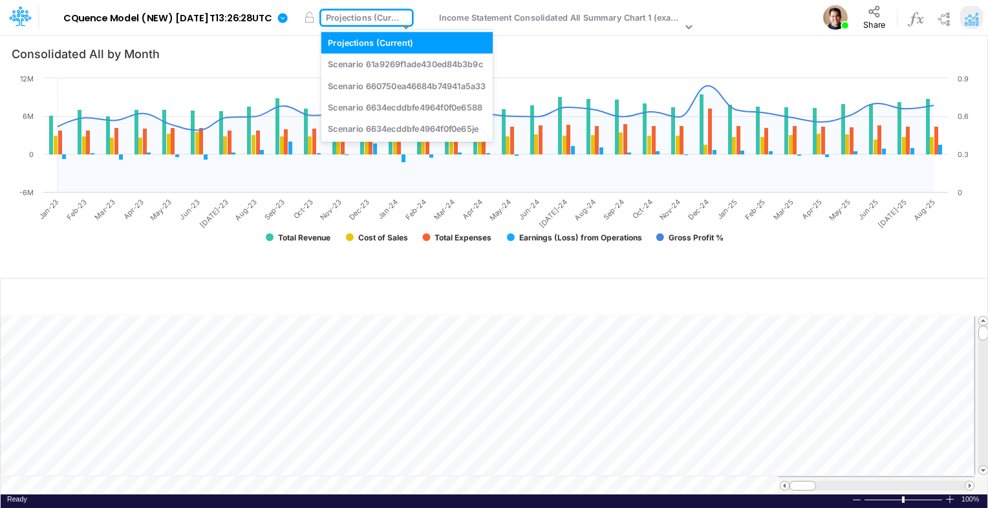
click at [399, 15] on div "Projections (Current)" at bounding box center [362, 19] width 73 height 15
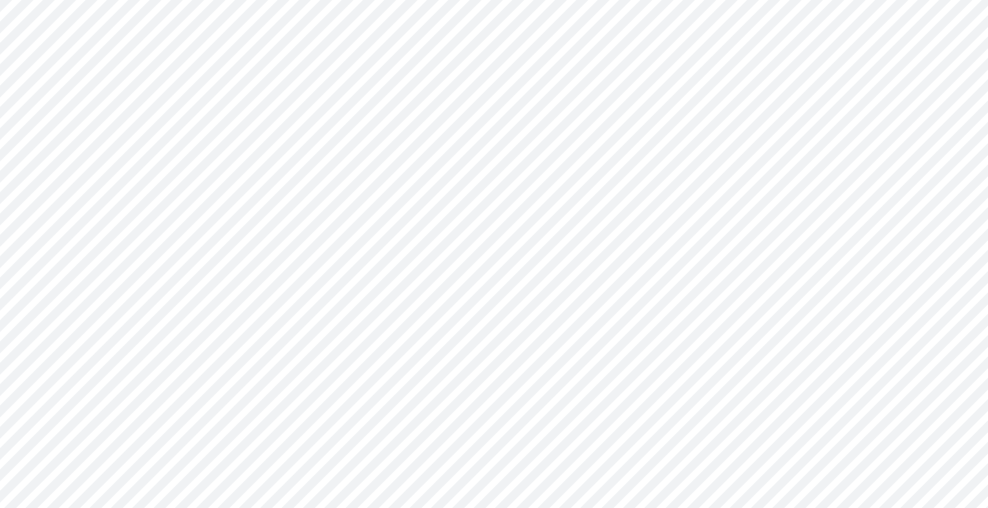
type input "Consolidated All by Month"
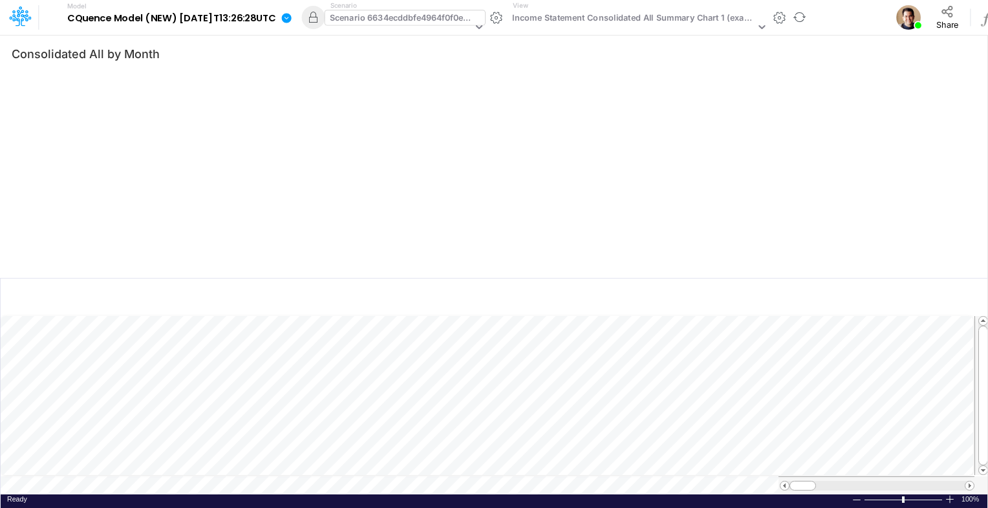
click at [447, 17] on div "Scenario 6634ecddbfe4964f0f0e6588" at bounding box center [401, 19] width 143 height 15
click at [457, 16] on div "Scenario 6634ecddbfe4964f0f0e6588" at bounding box center [401, 19] width 143 height 15
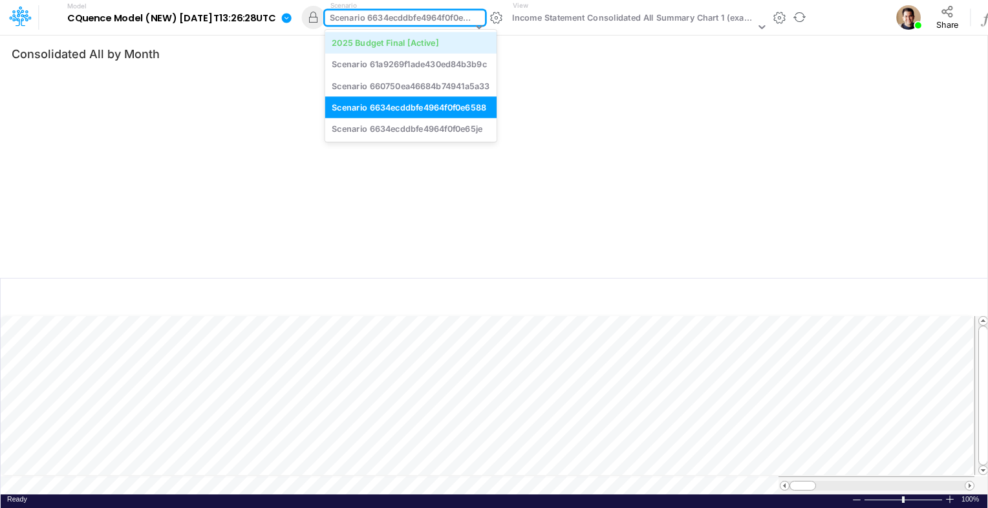
click at [438, 37] on div "2025 Budget Final [Active]" at bounding box center [385, 42] width 107 height 12
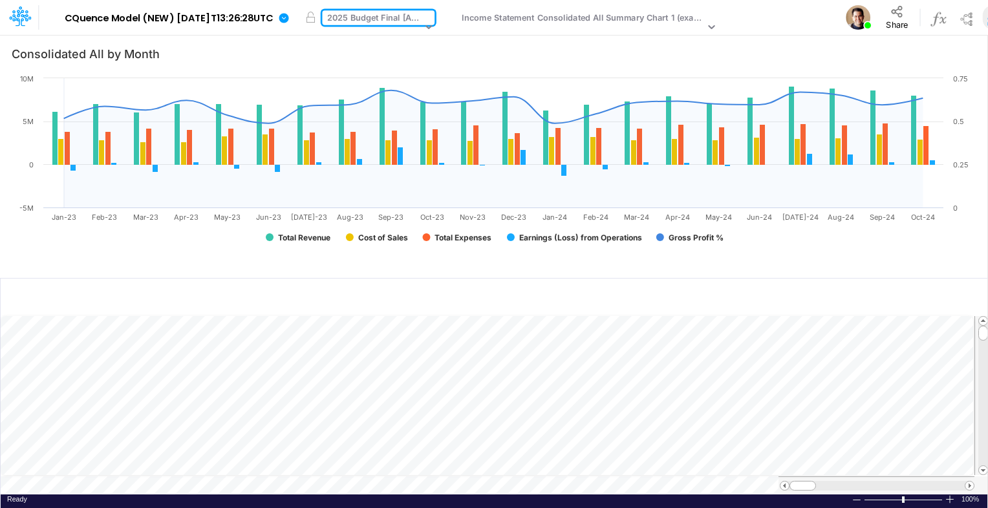
click at [378, 21] on div "2025 Budget Final [Active]" at bounding box center [374, 19] width 95 height 15
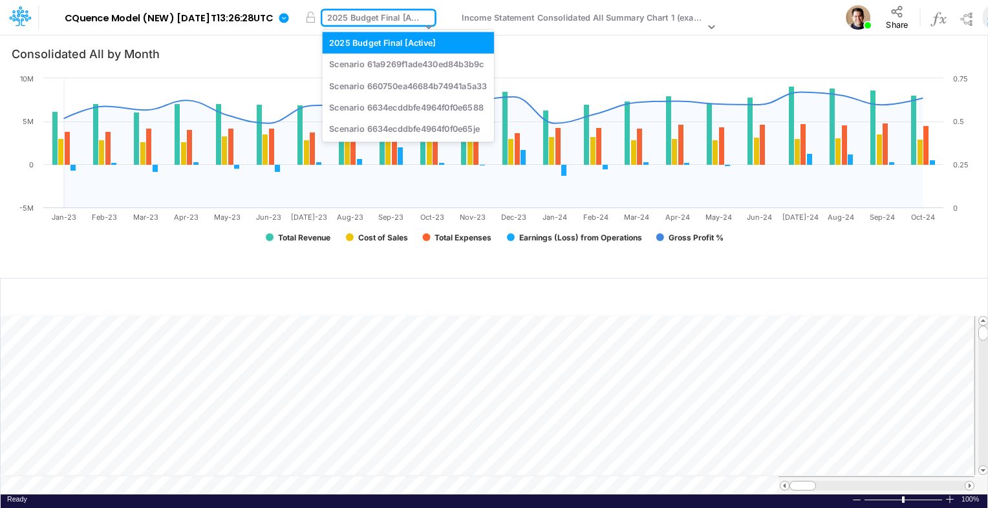
click at [378, 21] on div "2025 Budget Final [Active]" at bounding box center [374, 19] width 95 height 15
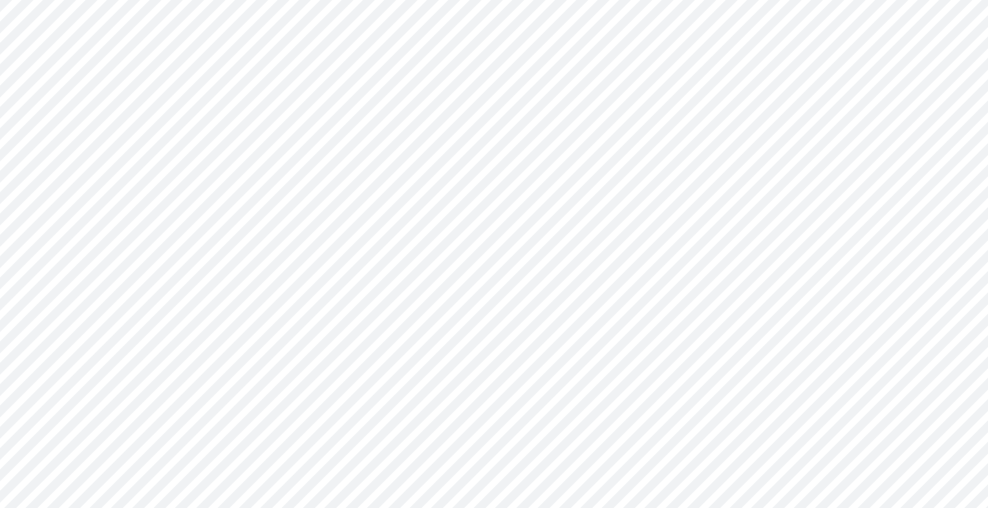
type input "Consolidated All by Month"
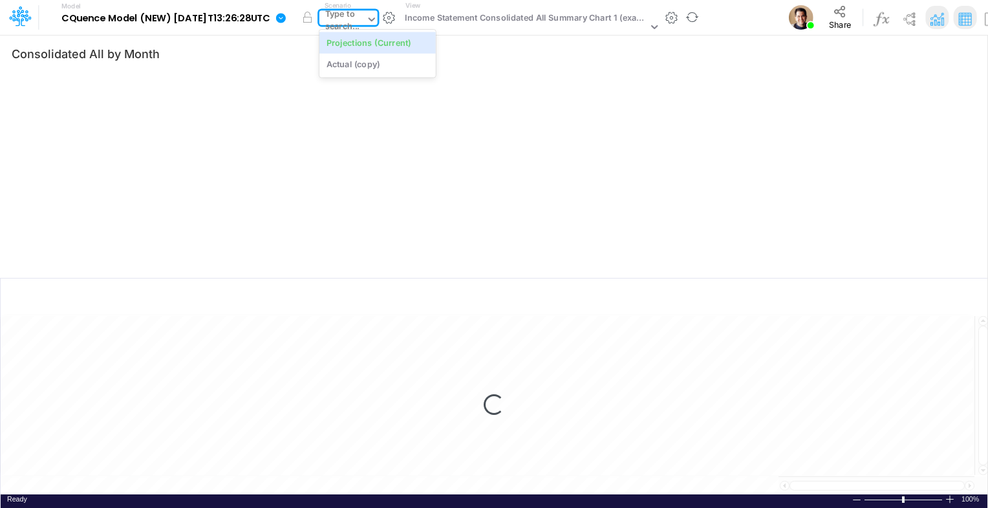
click at [343, 19] on div "Type to search..." at bounding box center [342, 19] width 47 height 19
click at [403, 43] on div "Projections (Current)" at bounding box center [368, 42] width 85 height 12
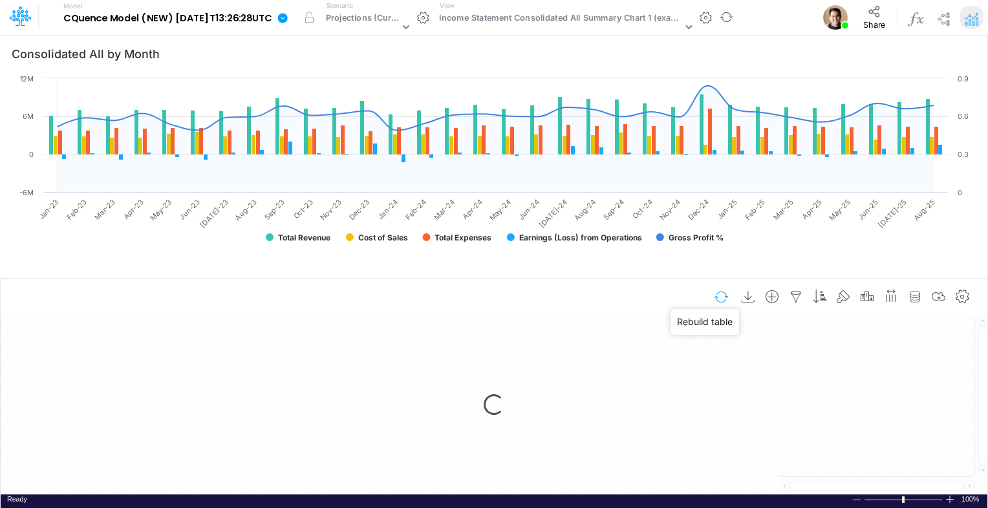
click at [722, 293] on button "button" at bounding box center [721, 297] width 30 height 23
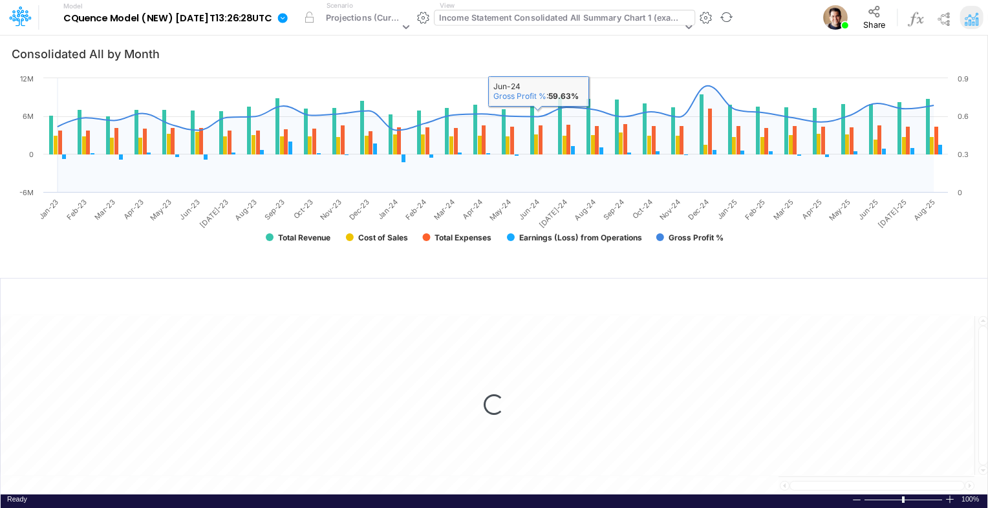
click at [509, 25] on div "Income Statement Consolidated All Summary Chart 1 (example)" at bounding box center [560, 19] width 242 height 15
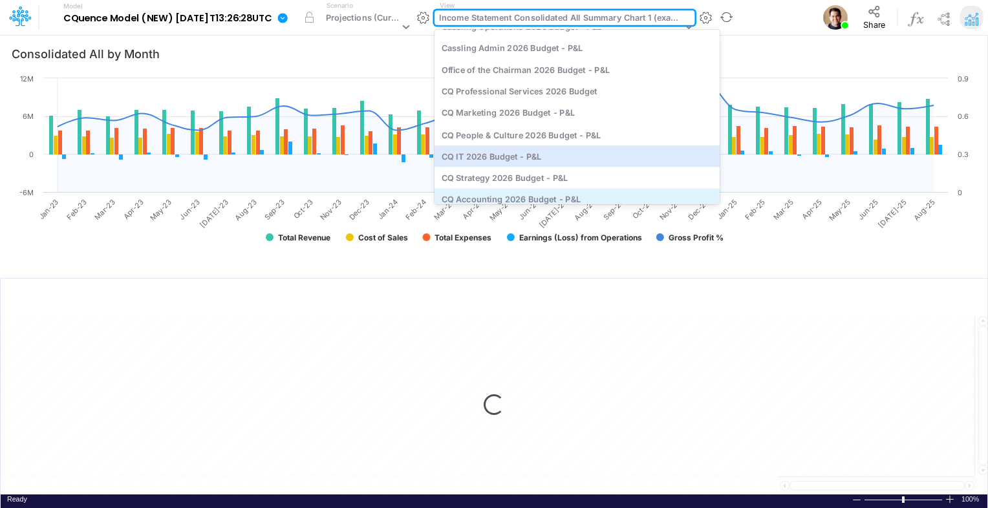
scroll to position [4256, 0]
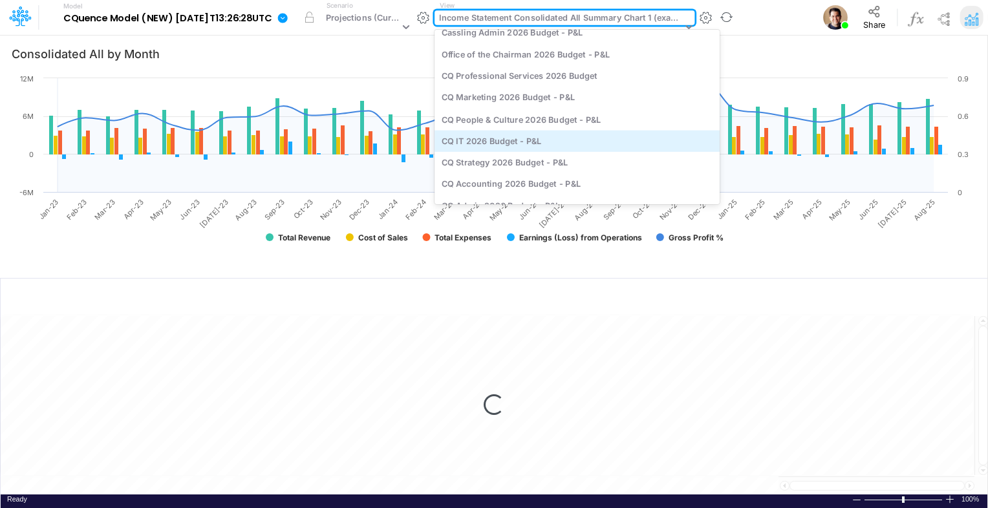
click at [507, 145] on div "CQ IT 2026 Budget - P&L" at bounding box center [576, 140] width 285 height 21
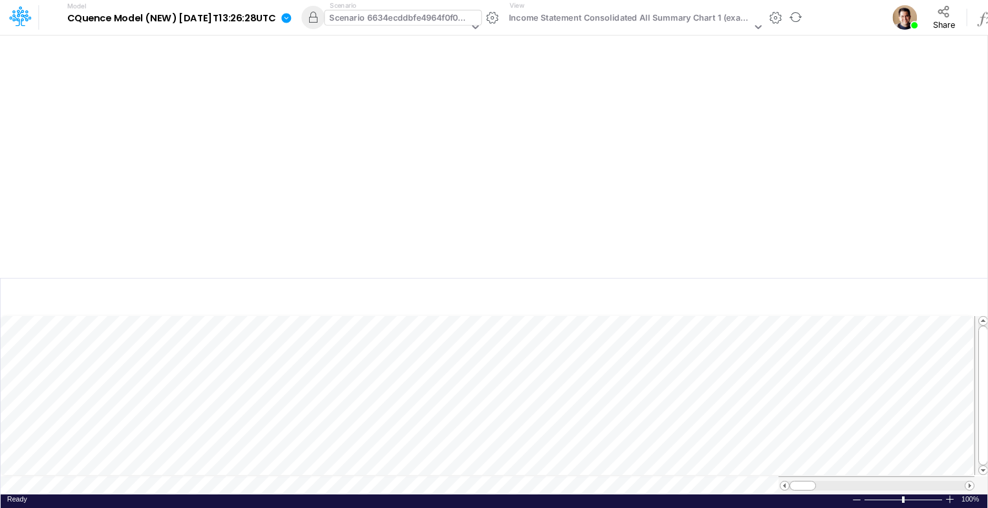
click at [422, 18] on div "Scenario 6634ecddbfe4964f0f0e65je" at bounding box center [398, 19] width 139 height 15
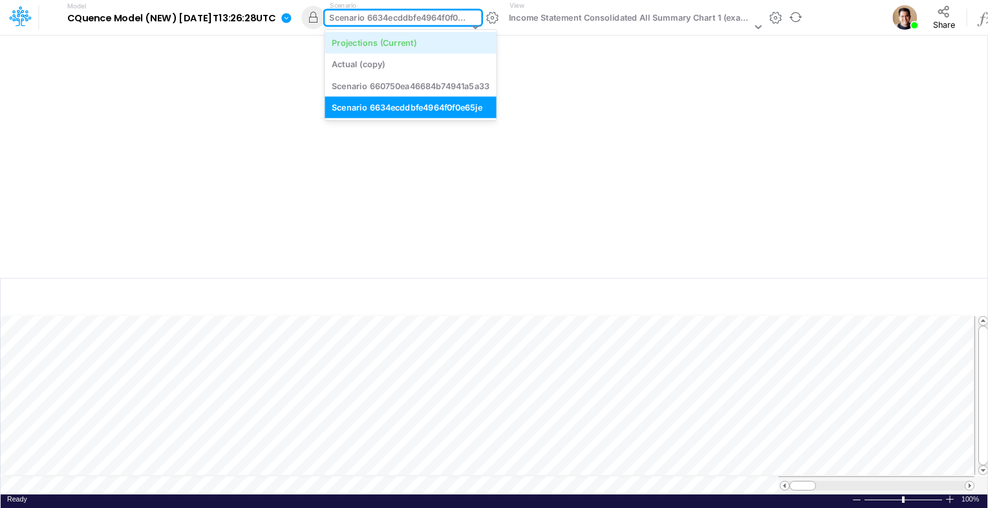
click at [416, 37] on div "Projections (Current)" at bounding box center [374, 42] width 85 height 12
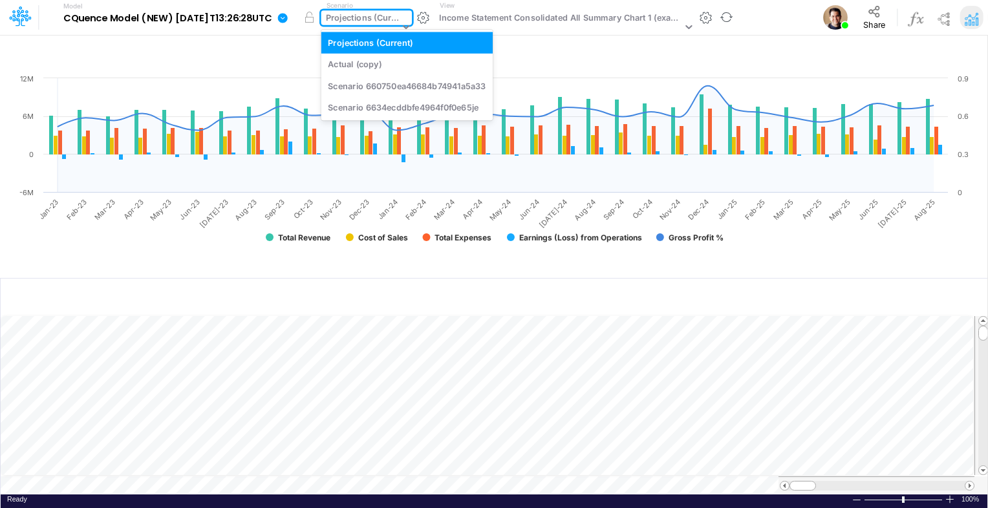
click at [382, 17] on div "Projections (Current)" at bounding box center [362, 19] width 73 height 15
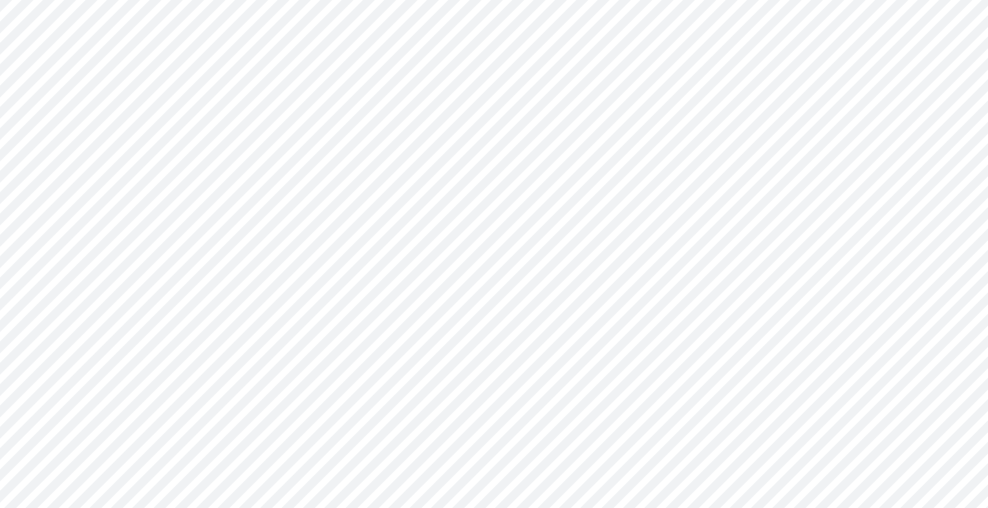
type input "Consolidated All by Month"
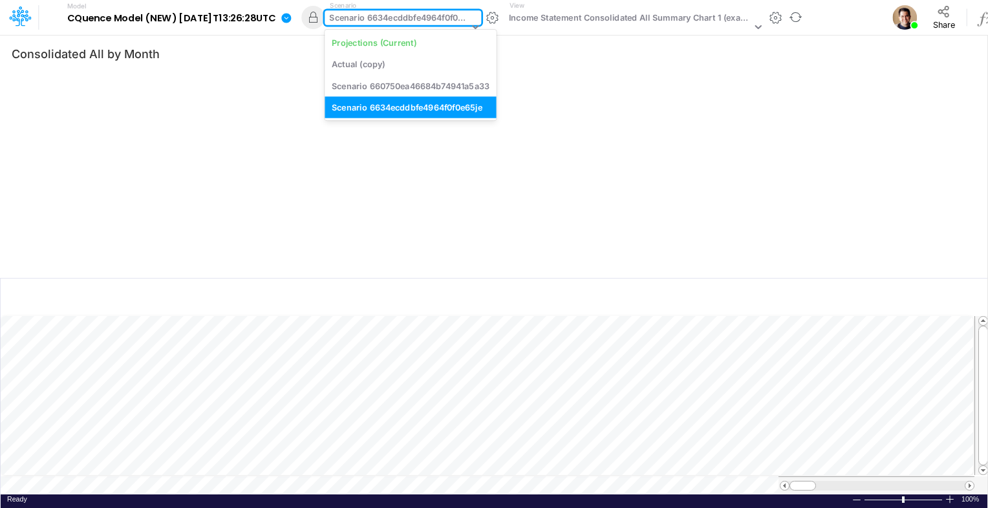
click at [416, 21] on div "Scenario 6634ecddbfe4964f0f0e65je" at bounding box center [398, 19] width 139 height 15
click at [416, 43] on div "Projections (Current)" at bounding box center [374, 42] width 85 height 12
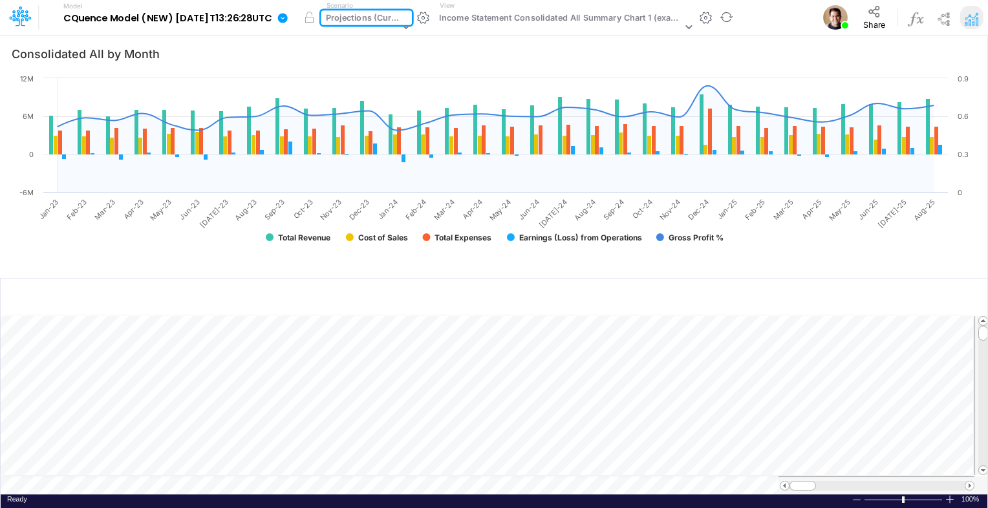
click at [390, 18] on div "Projections (Current)" at bounding box center [362, 19] width 73 height 15
click at [354, 23] on div "Projections (Current)" at bounding box center [362, 19] width 73 height 15
click at [370, 21] on div "Projections (Current)" at bounding box center [362, 19] width 73 height 15
click at [393, 12] on div "Projections (Current)" at bounding box center [362, 19] width 73 height 15
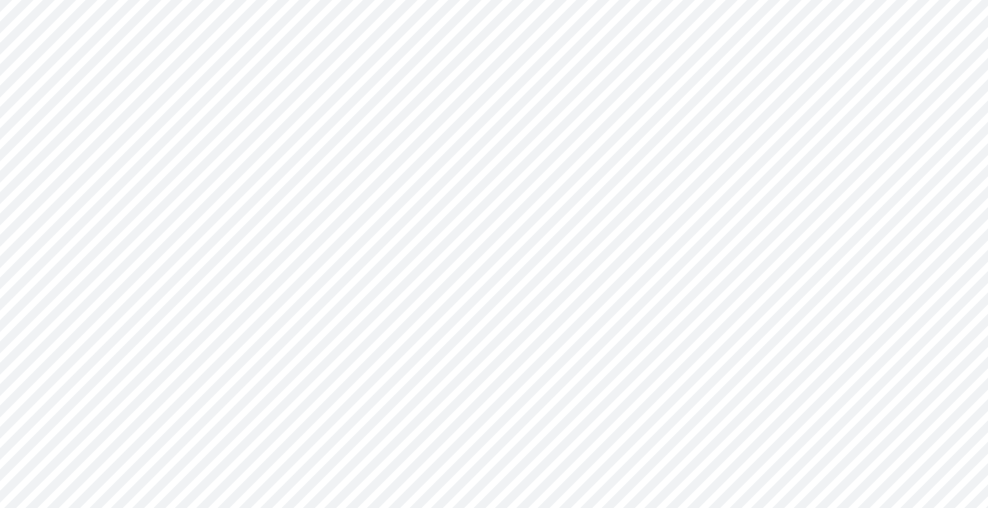
type input "Consolidated All by Month"
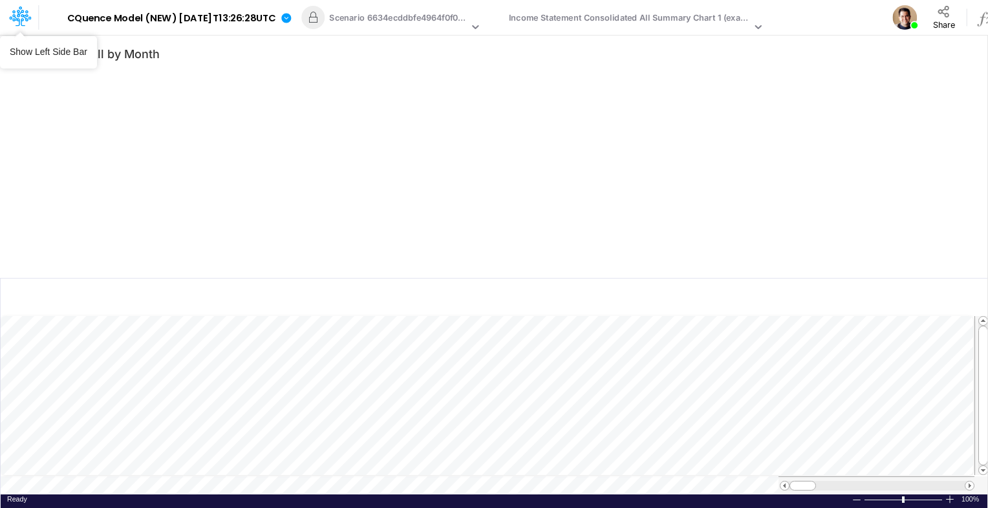
click at [9, 19] on icon at bounding box center [20, 16] width 22 height 22
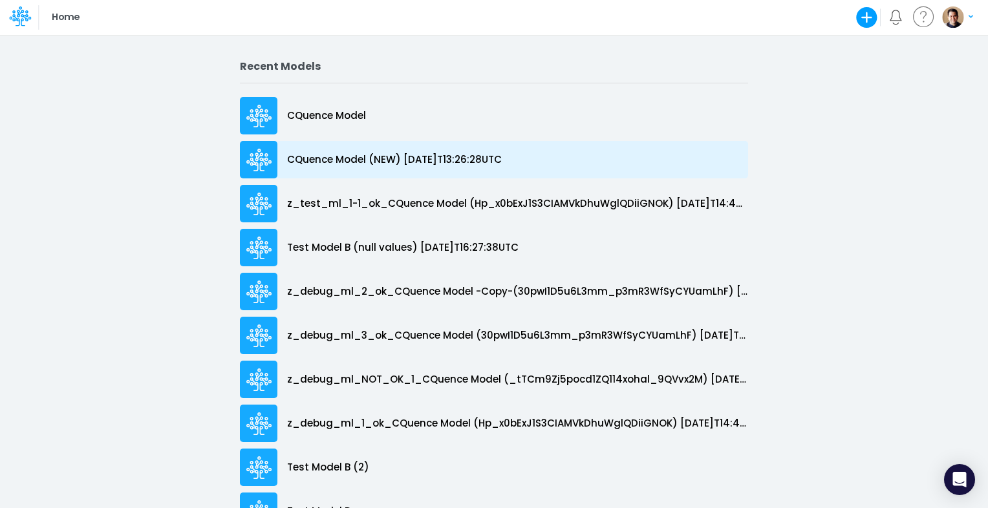
click at [454, 159] on p "CQuence Model (NEW) [DATE]T13:26:28UTC" at bounding box center [394, 160] width 215 height 15
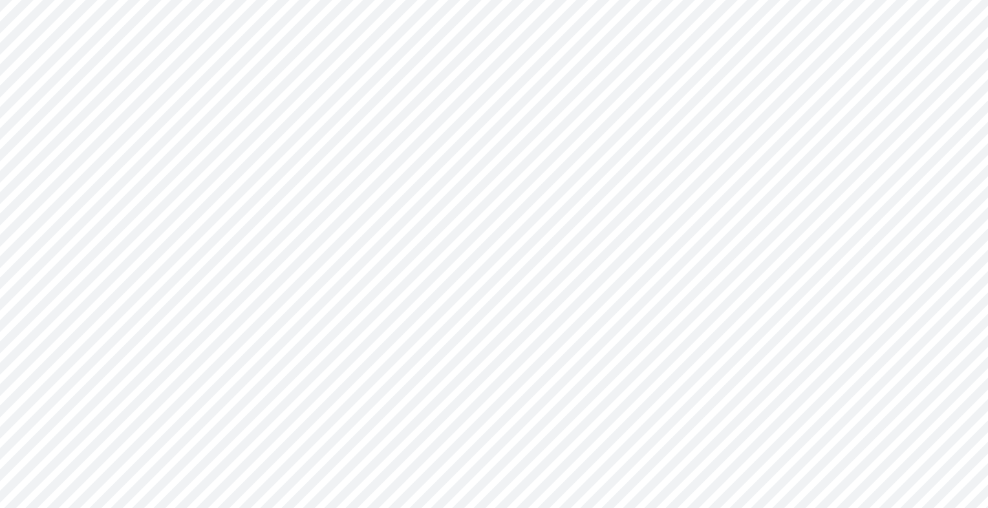
type input "Consolidated All by Month"
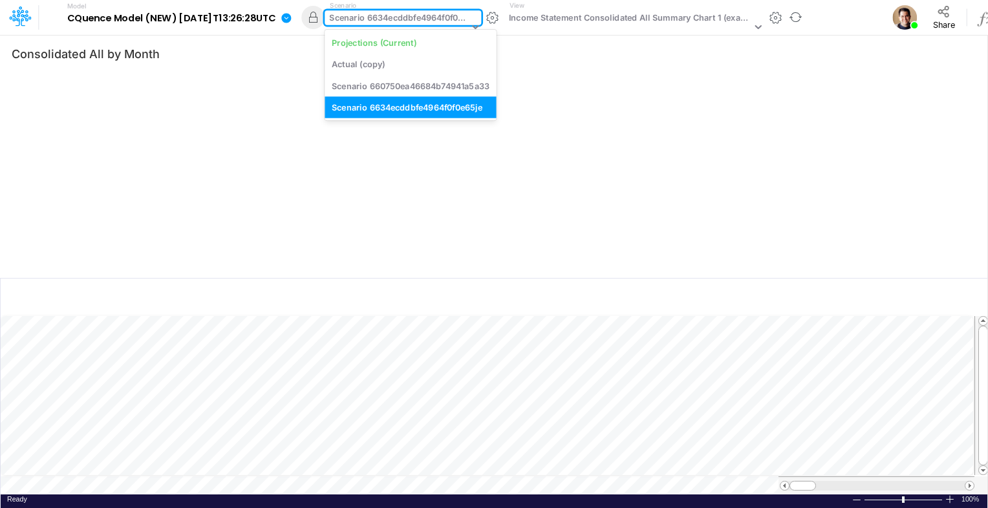
click at [407, 16] on div "Scenario 6634ecddbfe4964f0f0e65je" at bounding box center [398, 19] width 139 height 15
click at [414, 37] on div "Projections (Current)" at bounding box center [374, 42] width 85 height 12
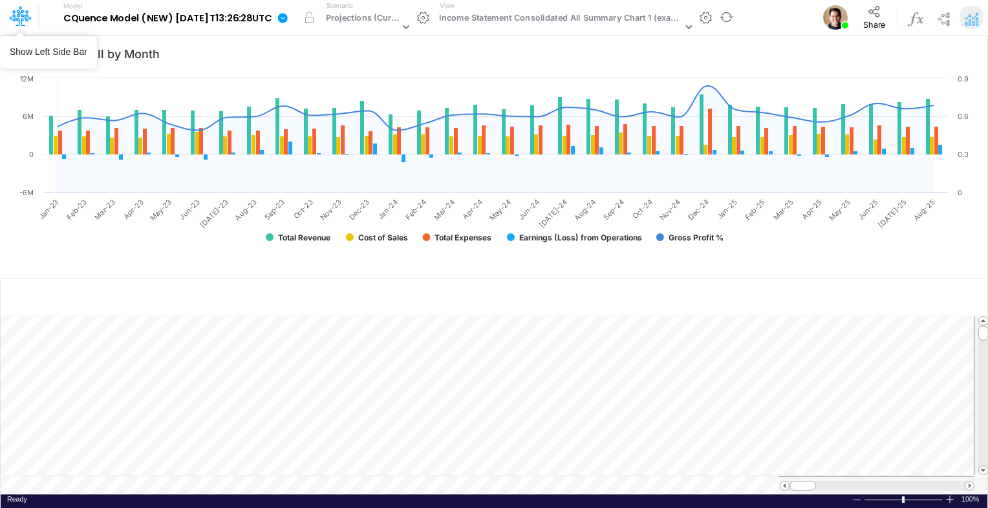
click at [32, 13] on div at bounding box center [19, 17] width 39 height 25
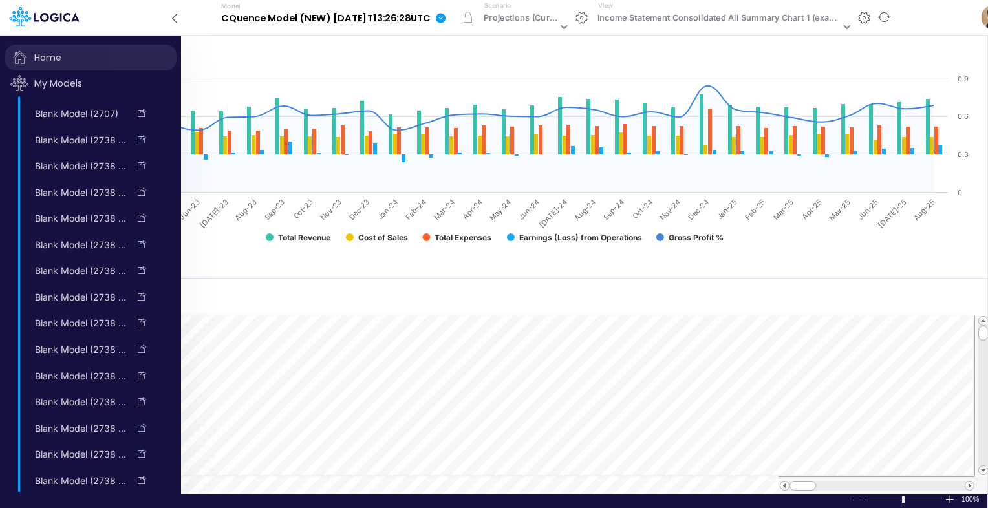
click at [44, 59] on span "Home" at bounding box center [90, 58] width 171 height 26
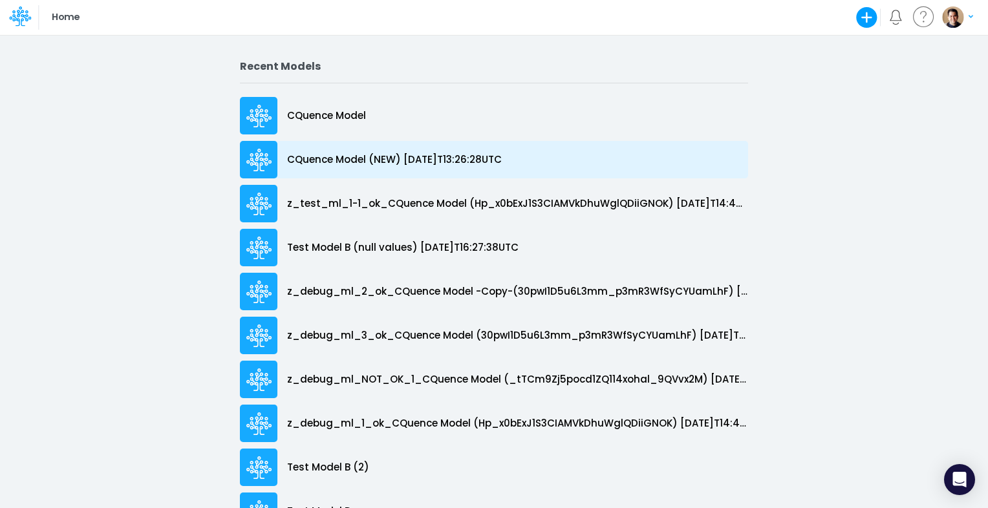
click at [448, 160] on p "CQuence Model (NEW) [DATE]T13:26:28UTC" at bounding box center [394, 160] width 215 height 15
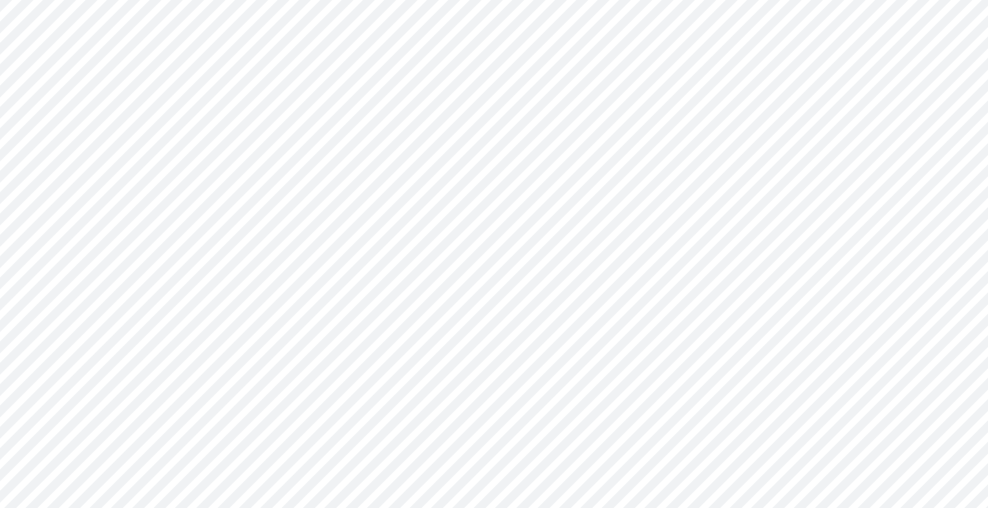
type input "Consolidated All by Month"
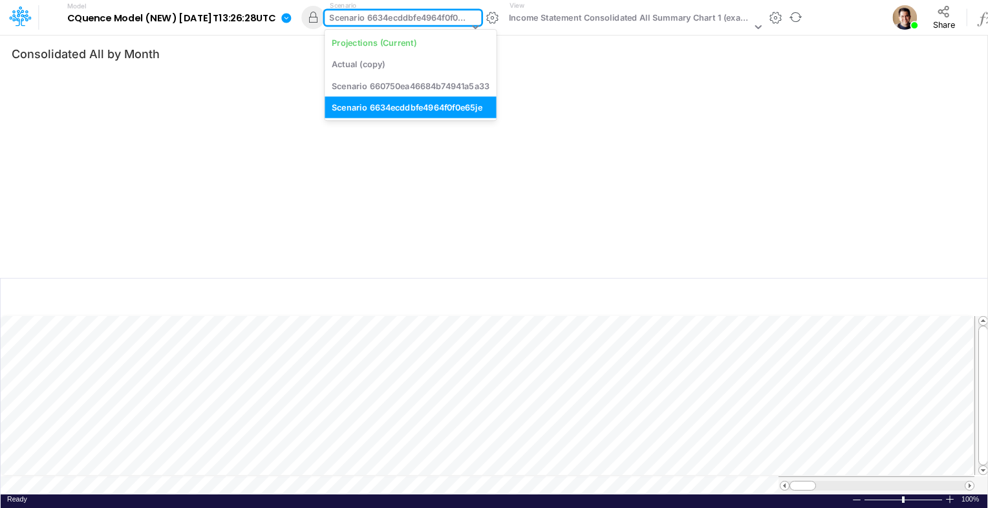
click at [390, 16] on div "Scenario 6634ecddbfe4964f0f0e65je" at bounding box center [398, 19] width 139 height 15
click at [415, 47] on div "Projections (Current)" at bounding box center [374, 42] width 85 height 12
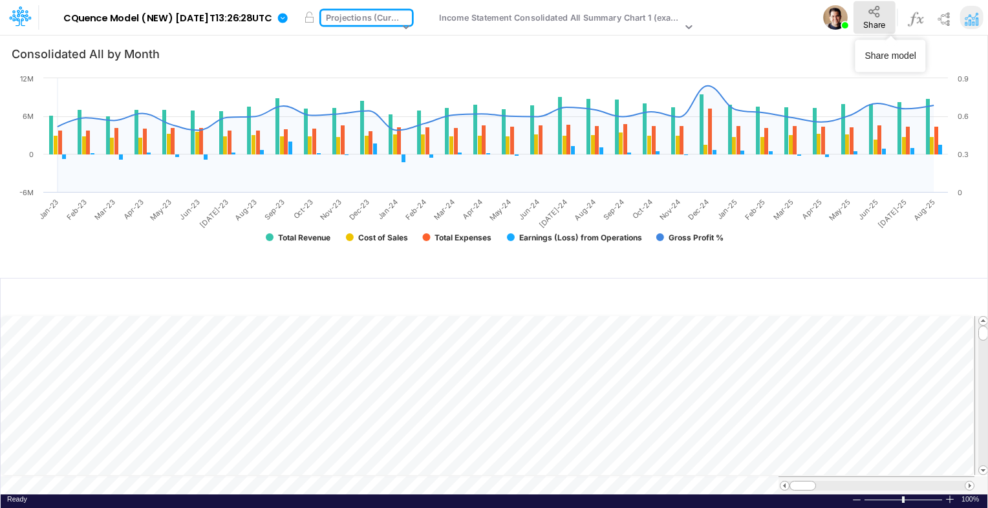
click at [882, 15] on icon at bounding box center [874, 12] width 14 height 14
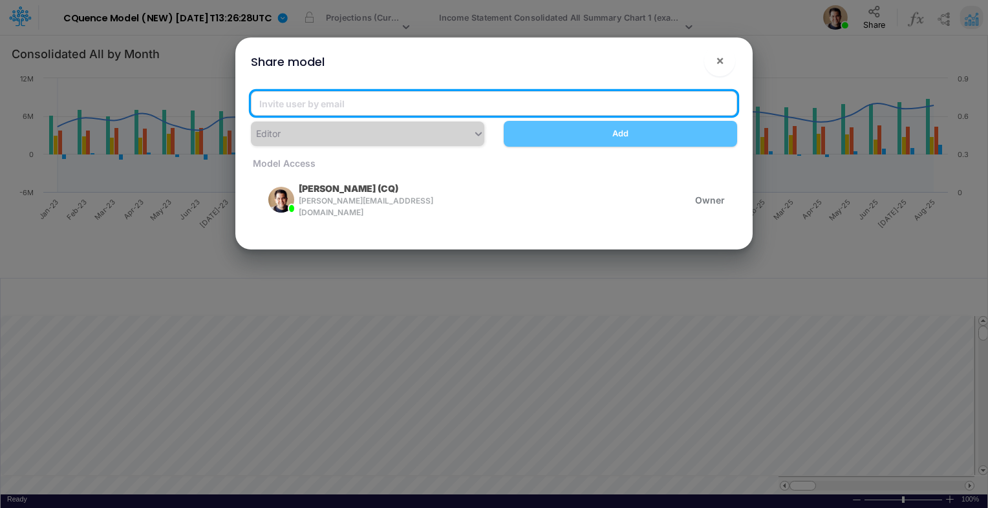
click at [321, 98] on input "email" at bounding box center [494, 103] width 486 height 25
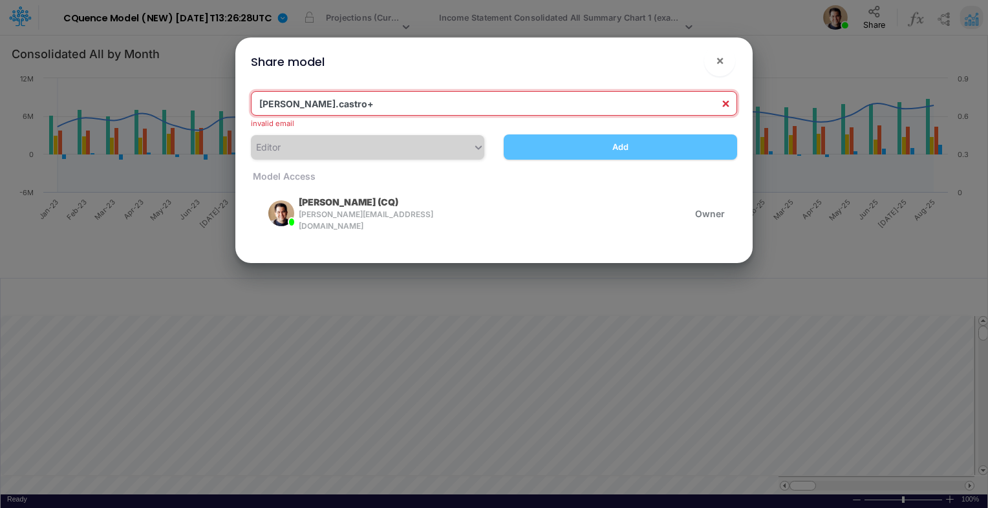
click at [414, 103] on input "carissa.castro+" at bounding box center [494, 103] width 486 height 25
paste input "cquence@logica.cloud"
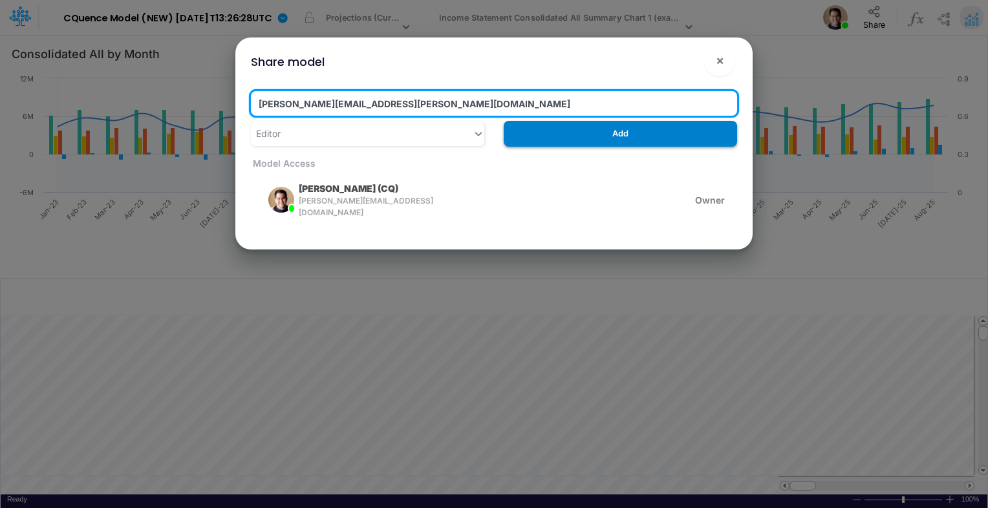
type input "carissa.castro+cquence@logica.cloud"
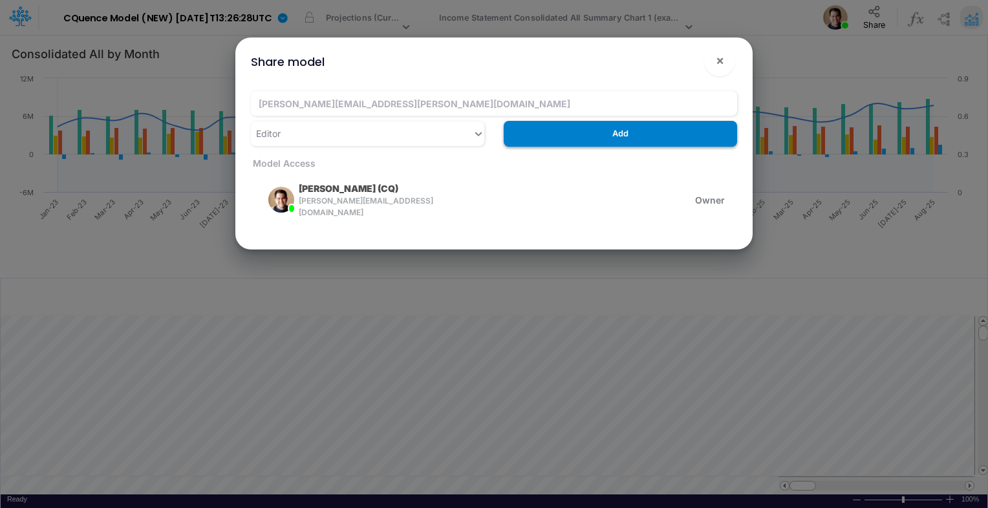
click at [538, 133] on button "Add" at bounding box center [620, 133] width 233 height 25
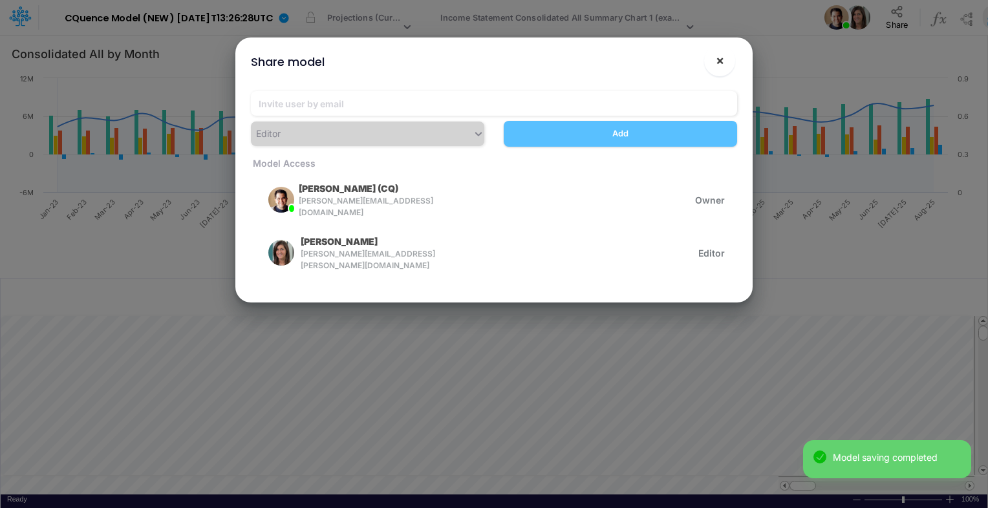
click at [725, 63] on button "×" at bounding box center [719, 60] width 31 height 31
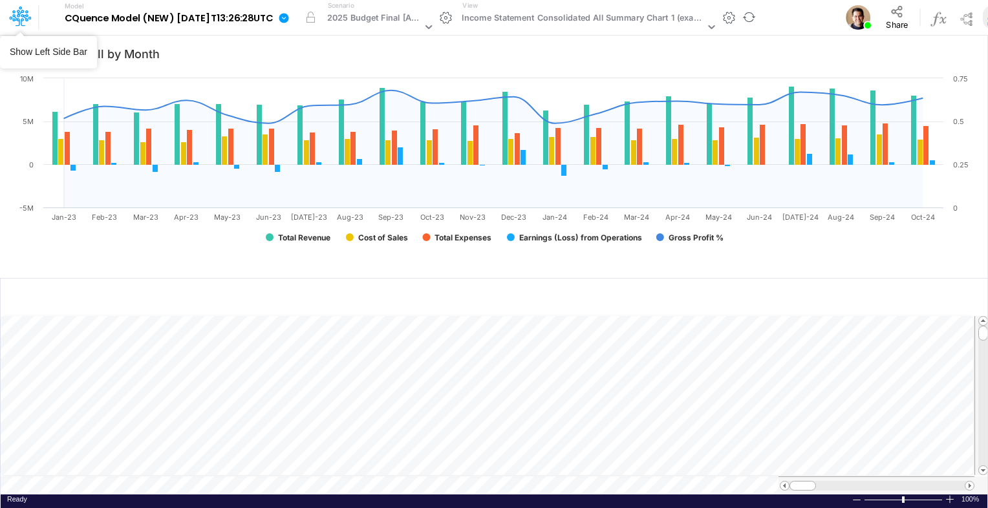
drag, startPoint x: 9, startPoint y: 21, endPoint x: 62, endPoint y: 0, distance: 56.9
click at [10, 21] on icon at bounding box center [20, 16] width 22 height 22
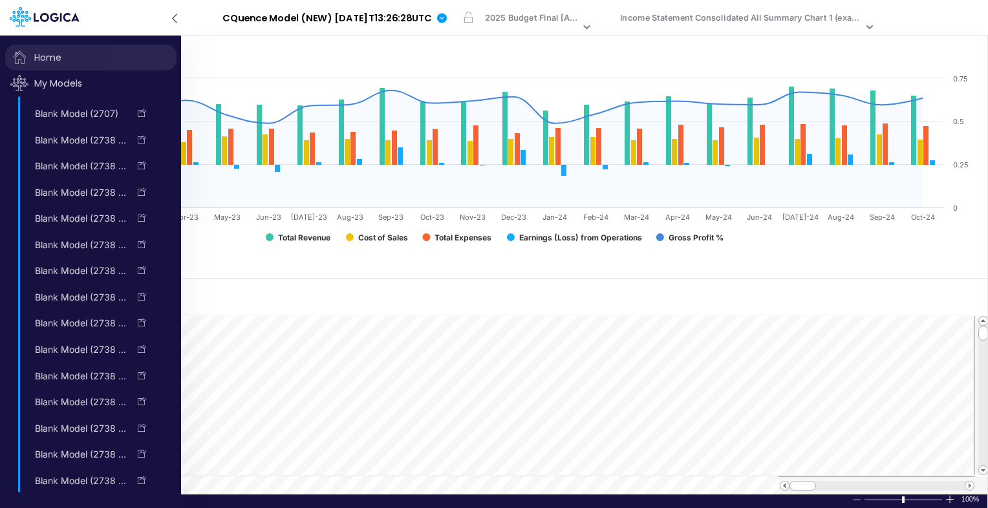
click at [54, 55] on span "Home" at bounding box center [90, 58] width 171 height 26
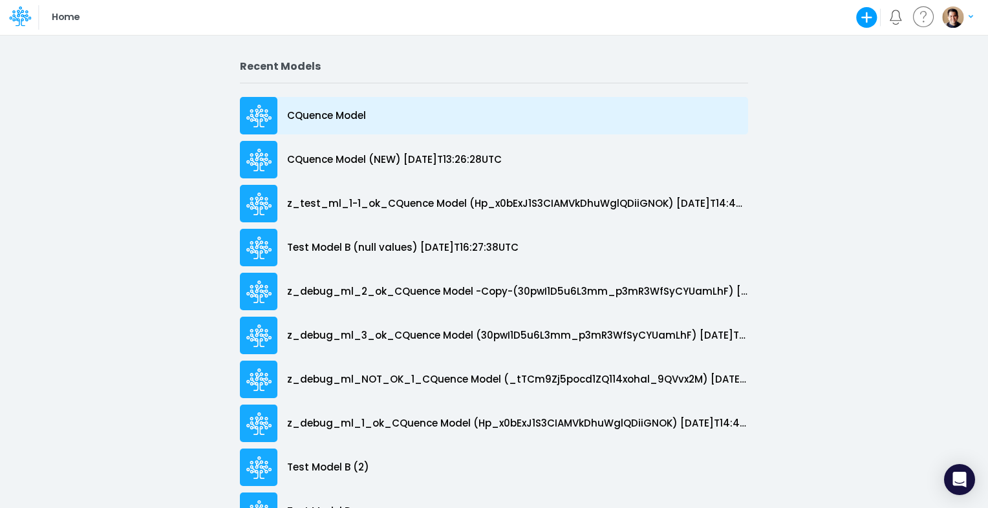
click at [321, 114] on p "CQuence Model" at bounding box center [326, 116] width 79 height 15
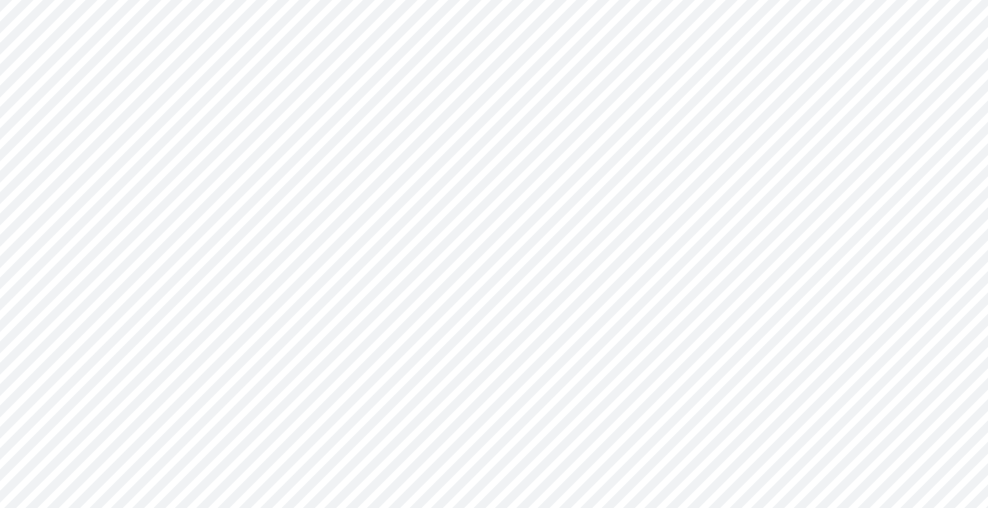
type input "Consolidated All by Month"
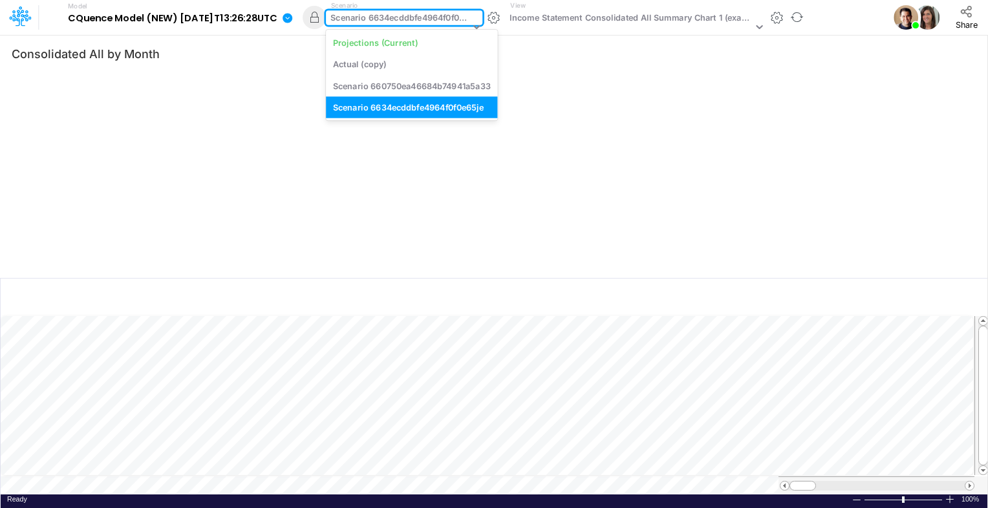
click at [388, 17] on div "Scenario 6634ecddbfe4964f0f0e65je" at bounding box center [399, 19] width 139 height 15
click at [401, 41] on div "Projections (Current)" at bounding box center [375, 42] width 85 height 12
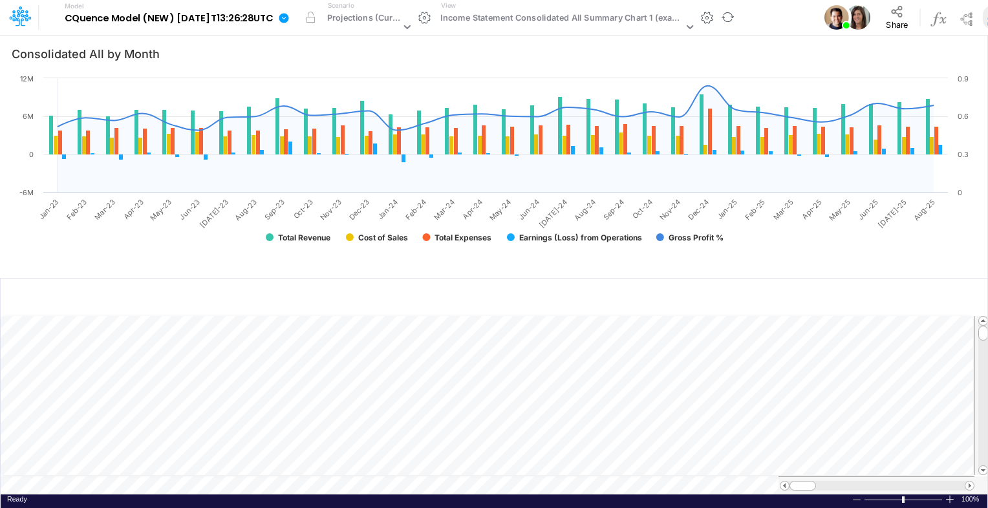
click at [289, 15] on icon at bounding box center [284, 18] width 10 height 10
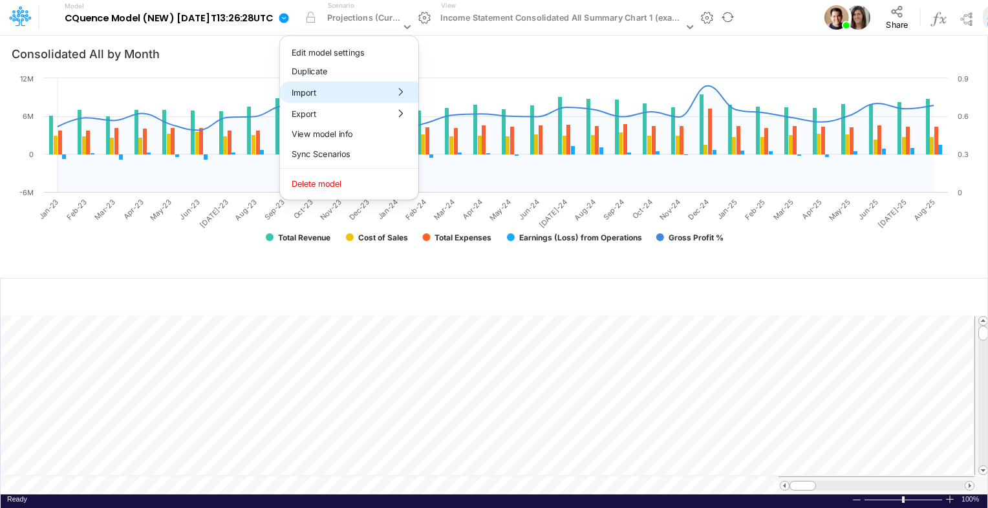
drag, startPoint x: 368, startPoint y: 93, endPoint x: 441, endPoint y: 97, distance: 72.5
click at [368, 93] on button "Import" at bounding box center [349, 91] width 138 height 21
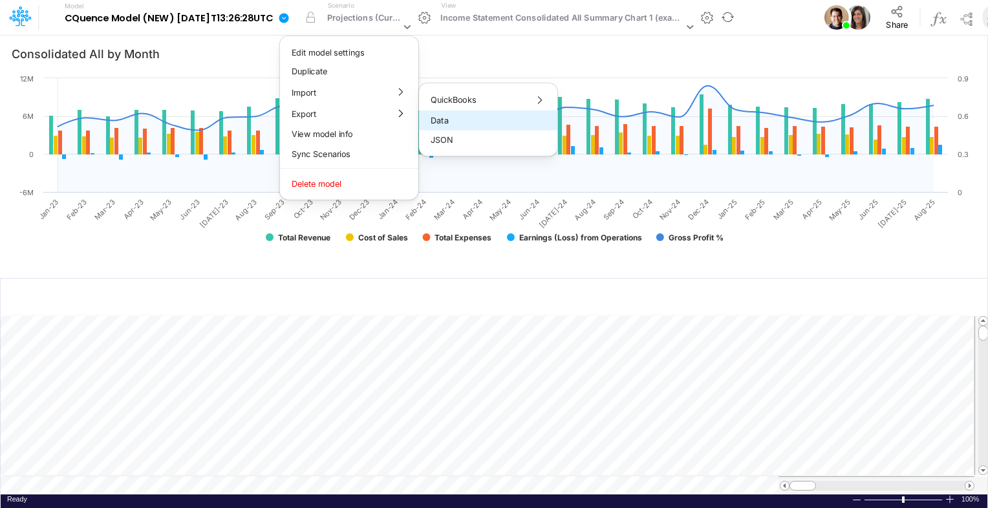
click at [485, 120] on button "Data" at bounding box center [488, 121] width 138 height 20
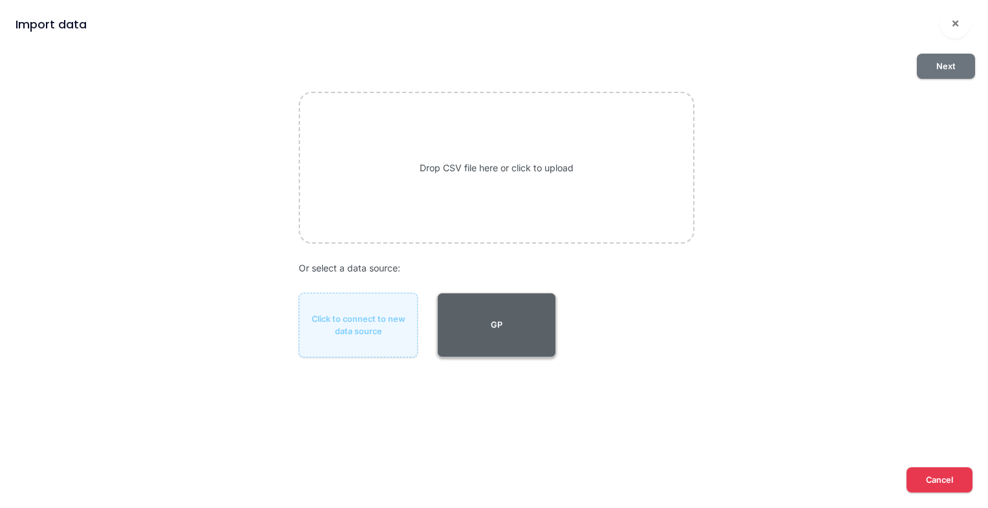
click at [515, 326] on button "GP" at bounding box center [496, 325] width 118 height 65
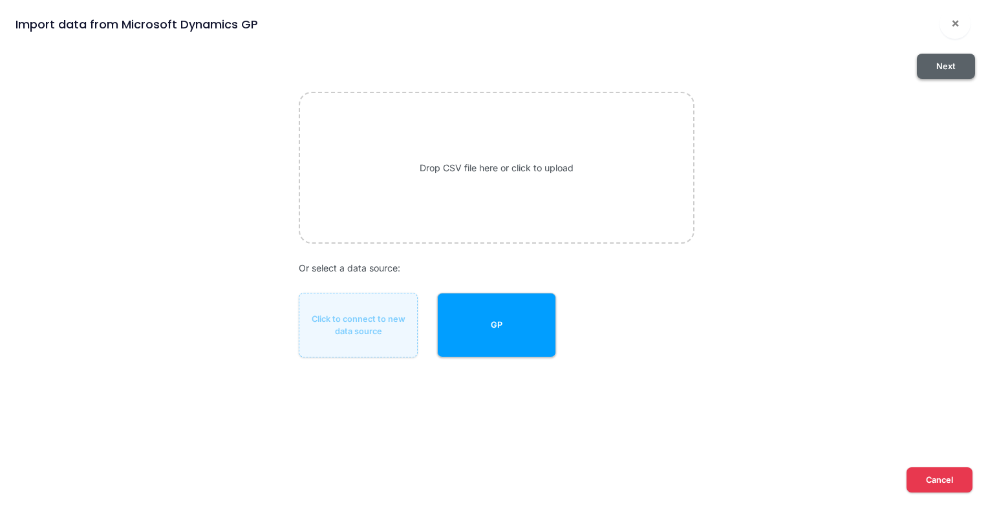
click at [927, 71] on button "Next" at bounding box center [946, 66] width 58 height 25
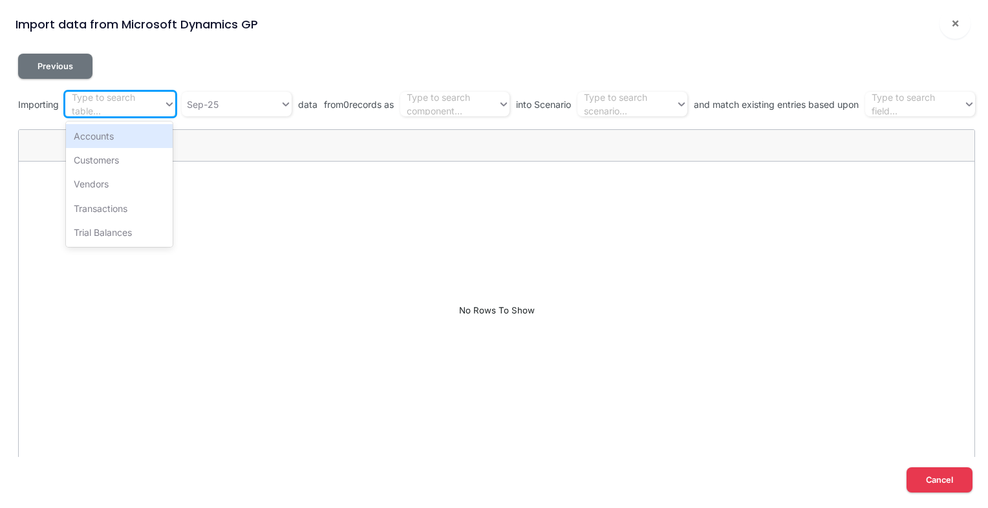
click at [105, 105] on div "Type to search table..." at bounding box center [117, 103] width 90 height 27
click at [132, 230] on div "Trial Balances" at bounding box center [119, 232] width 107 height 24
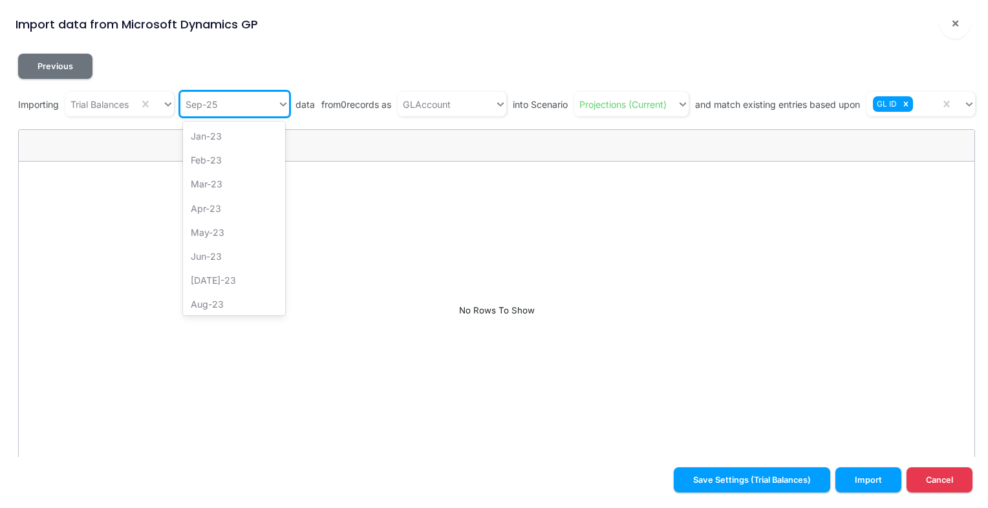
click at [248, 100] on div "Sep-25" at bounding box center [228, 104] width 97 height 21
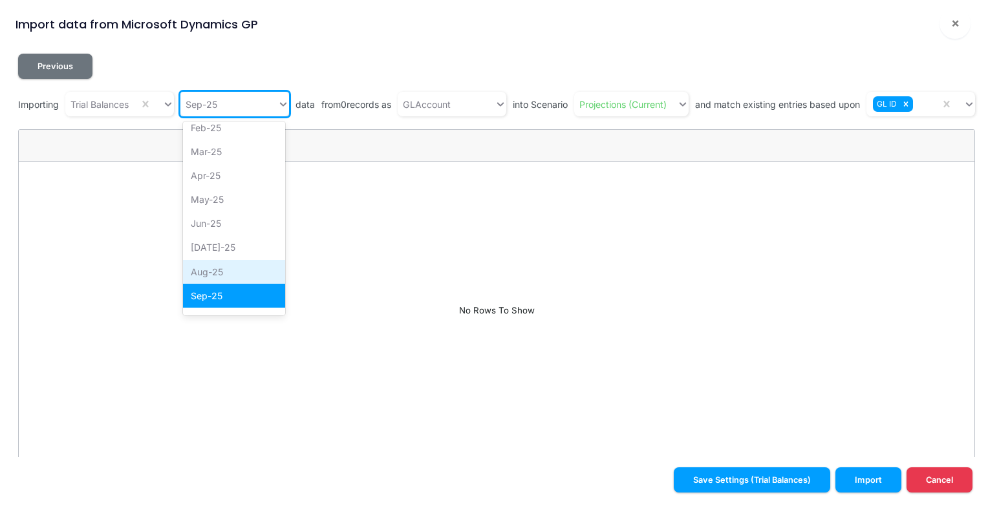
click at [239, 273] on div "Aug-25" at bounding box center [234, 272] width 102 height 24
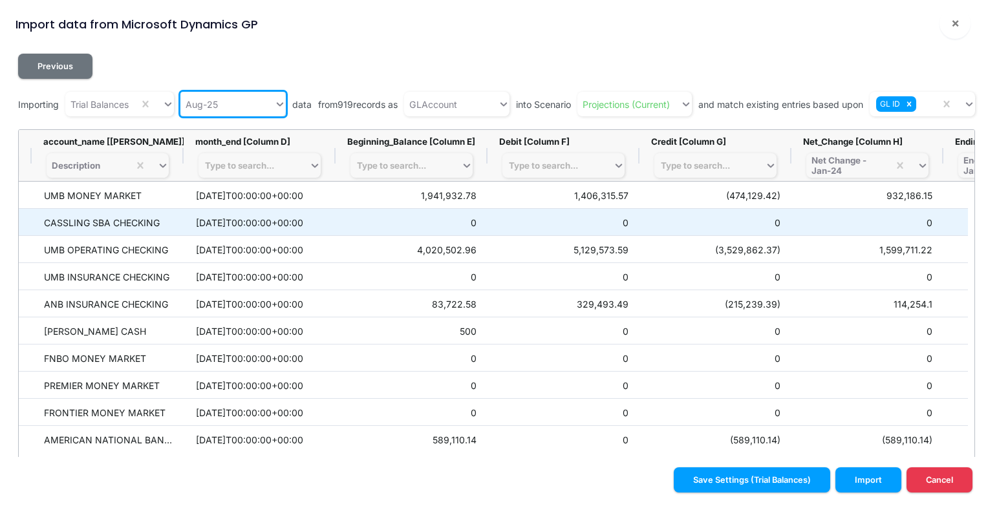
scroll to position [0, 0]
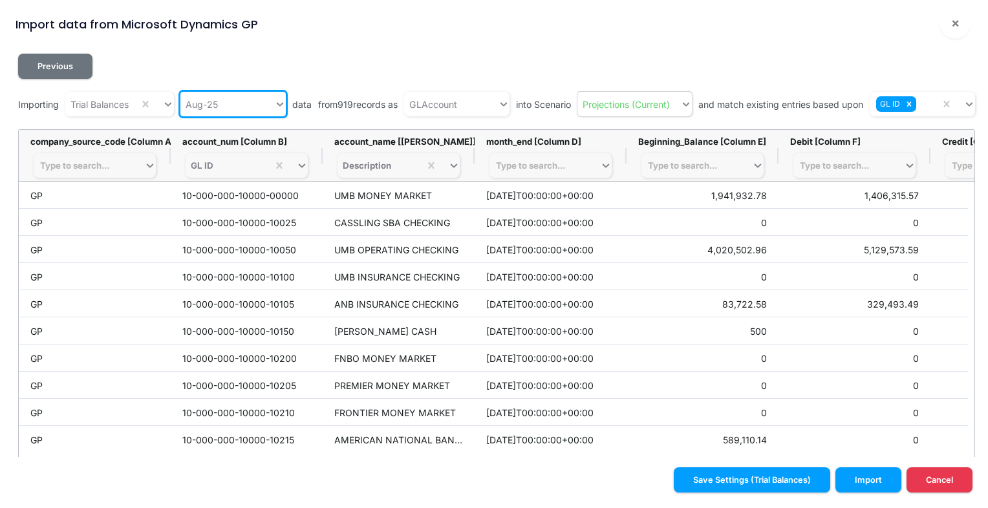
click at [610, 105] on div "Projections (Current)" at bounding box center [625, 105] width 87 height 14
